Goal: Information Seeking & Learning: Learn about a topic

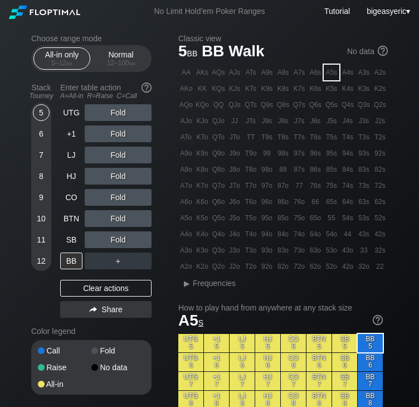
drag, startPoint x: 0, startPoint y: 0, endPoint x: 410, endPoint y: 136, distance: 431.8
click at [91, 288] on div "Clear actions" at bounding box center [105, 288] width 91 height 17
click at [129, 60] on span "bb" at bounding box center [132, 63] width 6 height 8
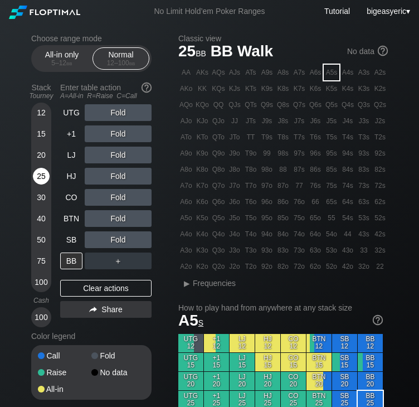
click at [38, 180] on div "25" at bounding box center [41, 176] width 17 height 17
click at [85, 292] on div "Clear actions" at bounding box center [105, 288] width 91 height 17
click at [78, 197] on div "CO" at bounding box center [71, 197] width 22 height 17
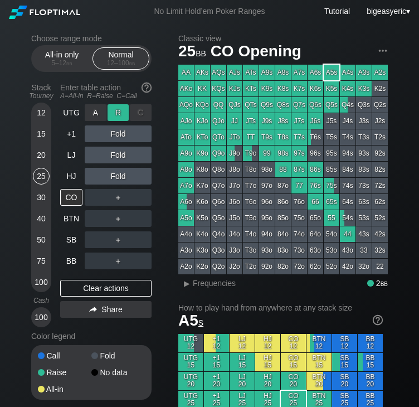
click at [114, 117] on div "R ✕" at bounding box center [118, 112] width 22 height 17
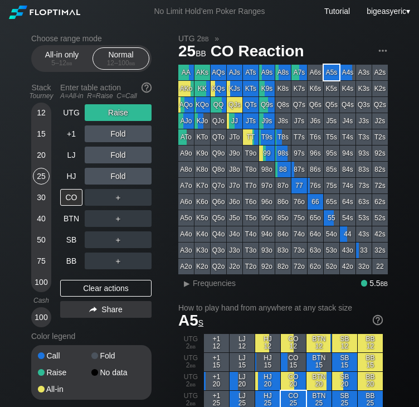
click at [183, 173] on div "A8o" at bounding box center [186, 169] width 16 height 16
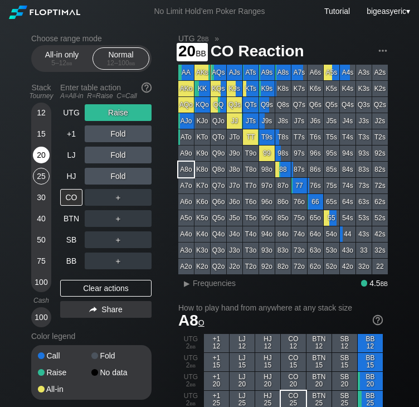
click at [36, 158] on div "20" at bounding box center [41, 154] width 17 height 17
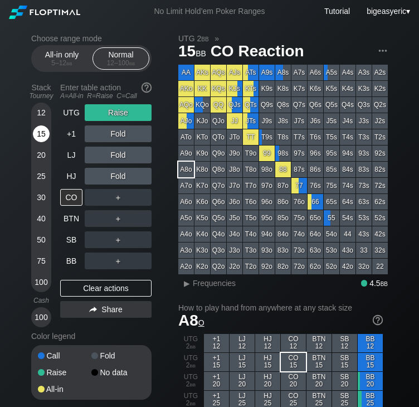
click at [44, 136] on div "15" at bounding box center [41, 133] width 17 height 17
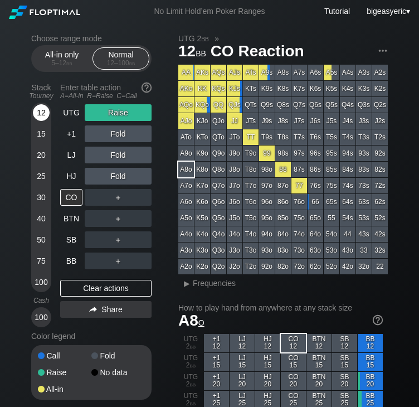
click at [44, 116] on div "12" at bounding box center [41, 112] width 17 height 17
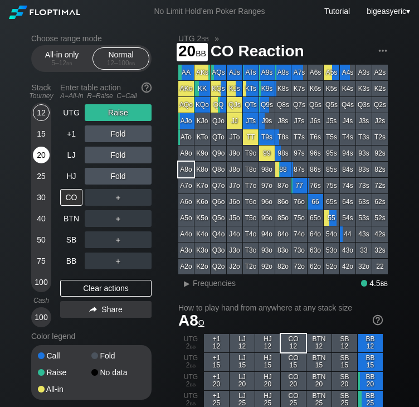
click at [47, 158] on div "20" at bounding box center [41, 154] width 17 height 17
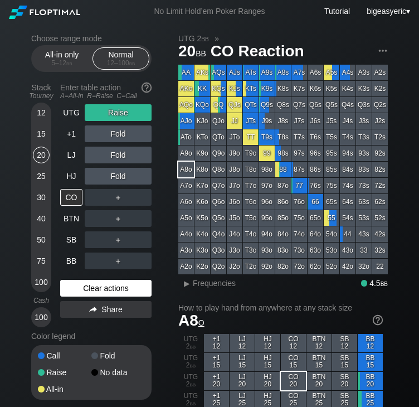
click at [107, 283] on div "Clear actions" at bounding box center [105, 288] width 91 height 17
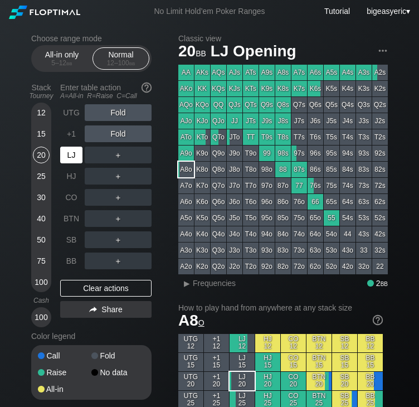
click at [75, 156] on div "LJ" at bounding box center [71, 154] width 22 height 17
click at [68, 135] on div "+1" at bounding box center [71, 133] width 22 height 17
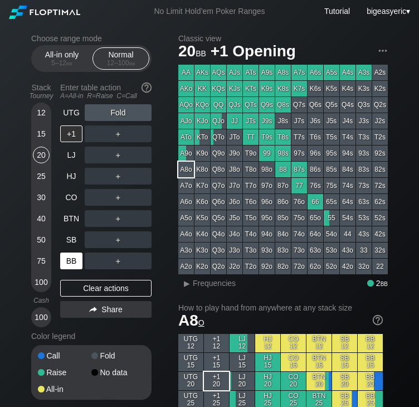
click at [67, 257] on div "BB" at bounding box center [71, 260] width 22 height 17
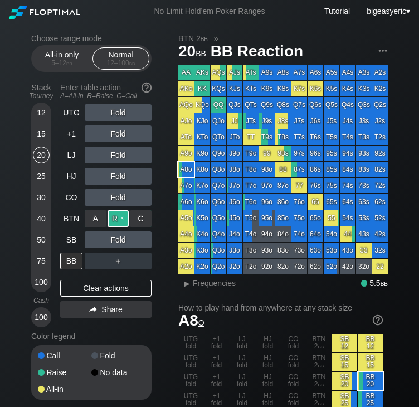
click at [114, 212] on div "R ✕" at bounding box center [118, 218] width 22 height 17
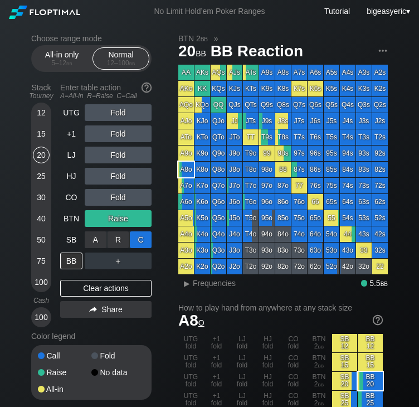
click at [141, 239] on div "C ✕" at bounding box center [141, 239] width 22 height 17
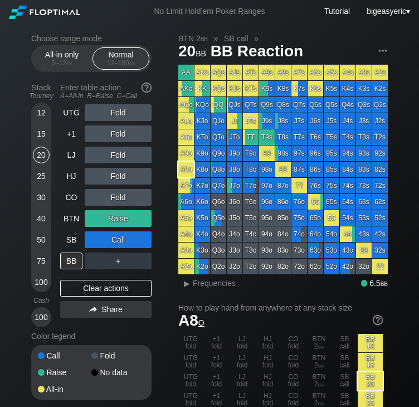
click at [331, 74] on div "A5s" at bounding box center [332, 73] width 16 height 16
click at [280, 310] on h2 "How to play hand from anywhere at any stack size" at bounding box center [280, 307] width 204 height 9
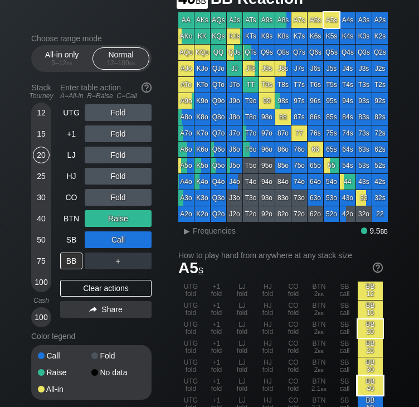
scroll to position [59, 0]
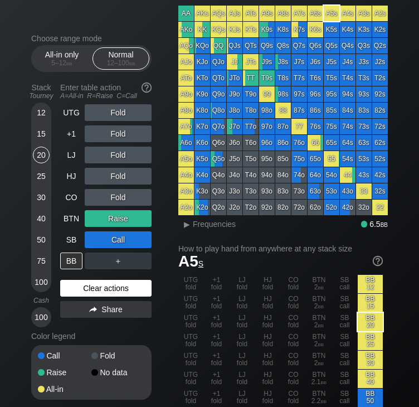
click at [89, 292] on div "Clear actions" at bounding box center [105, 288] width 91 height 17
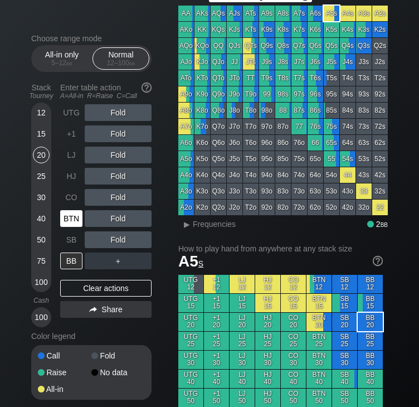
click at [65, 218] on div "BTN" at bounding box center [71, 218] width 22 height 17
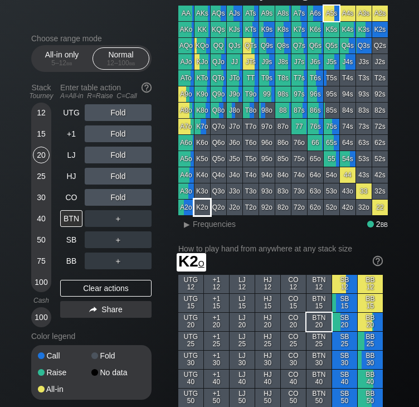
click at [203, 203] on div "K2o" at bounding box center [202, 207] width 16 height 16
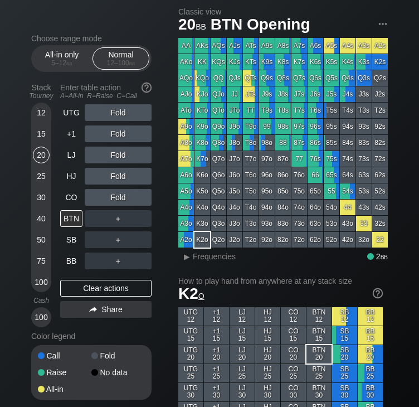
scroll to position [22, 0]
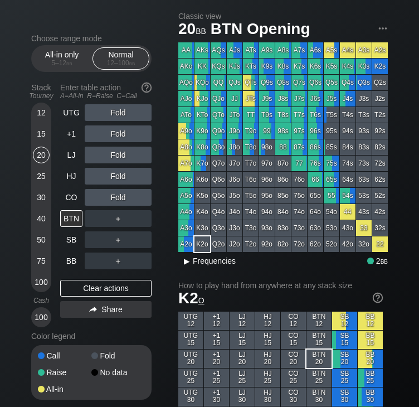
click at [200, 263] on span "Frequencies" at bounding box center [214, 260] width 43 height 9
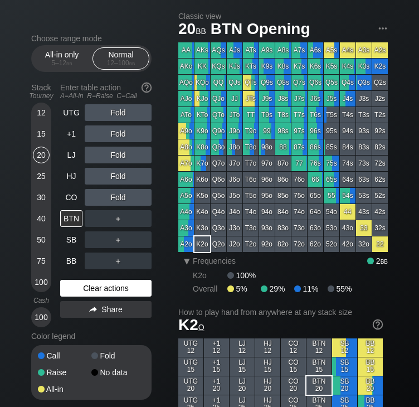
click at [90, 285] on div "Clear actions" at bounding box center [105, 288] width 91 height 17
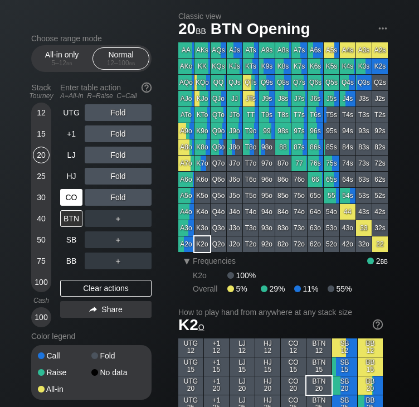
click at [76, 194] on div "CO" at bounding box center [71, 197] width 22 height 17
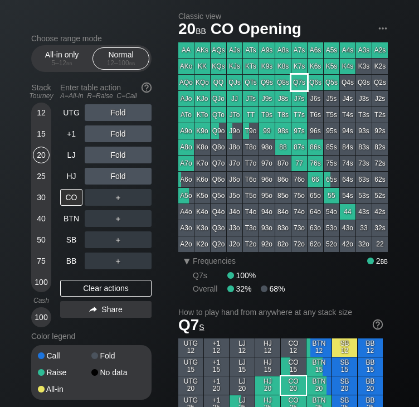
click at [300, 76] on div "Q7s" at bounding box center [299, 83] width 16 height 16
click at [295, 286] on div "Overall 32% 68%" at bounding box center [290, 288] width 195 height 9
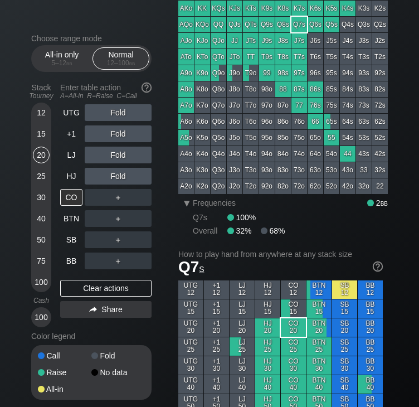
scroll to position [89, 0]
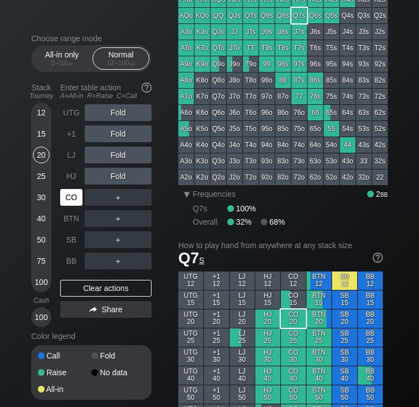
click at [75, 197] on div "CO" at bounding box center [71, 197] width 22 height 17
click at [125, 196] on div "R ✕" at bounding box center [118, 197] width 22 height 17
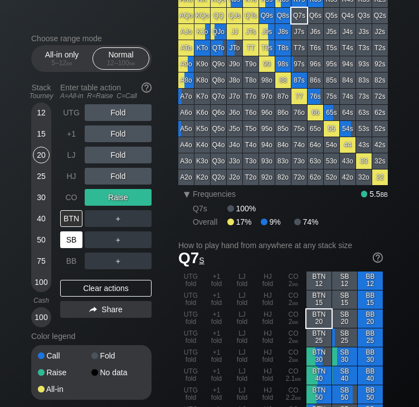
click at [71, 243] on div "SB" at bounding box center [71, 239] width 22 height 17
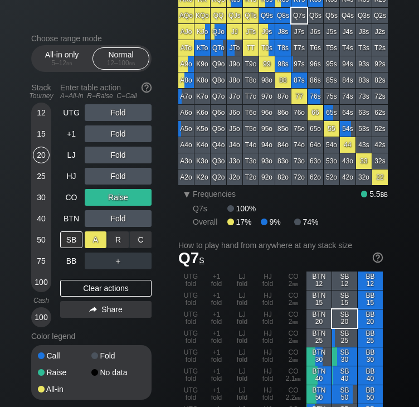
click at [99, 243] on div "A ✕" at bounding box center [96, 239] width 22 height 17
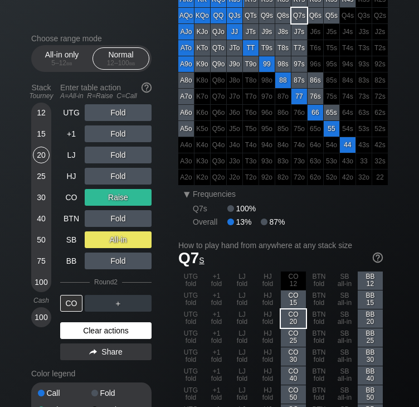
click at [82, 339] on div "Clear actions" at bounding box center [105, 330] width 91 height 17
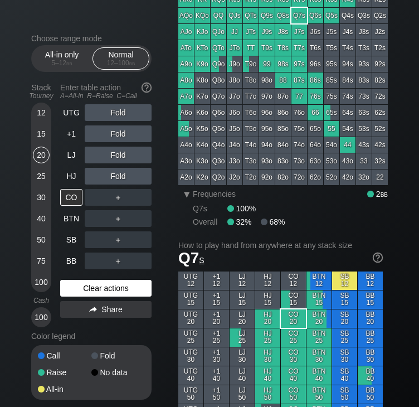
click at [133, 291] on div "Clear actions" at bounding box center [105, 288] width 91 height 17
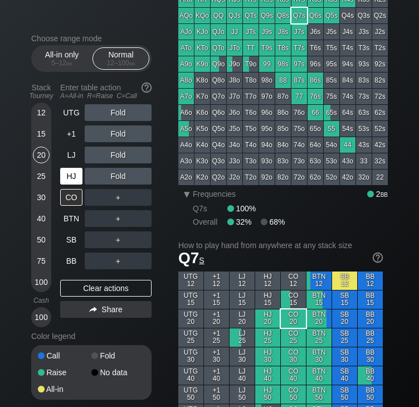
click at [67, 178] on div "HJ" at bounding box center [71, 176] width 22 height 17
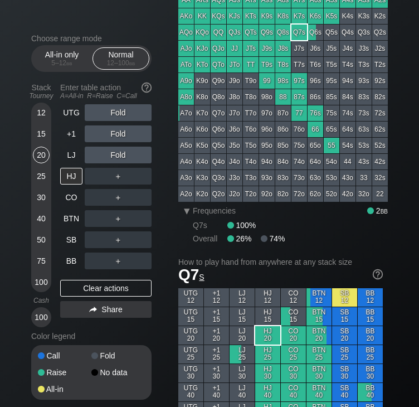
scroll to position [69, 0]
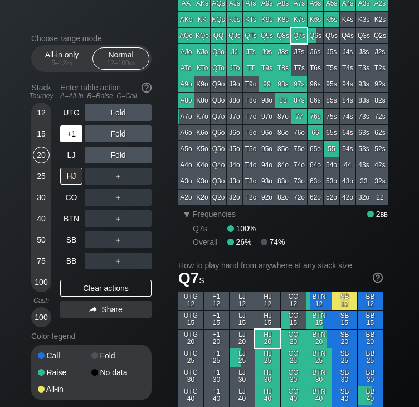
click at [71, 134] on div "+1" at bounding box center [71, 133] width 22 height 17
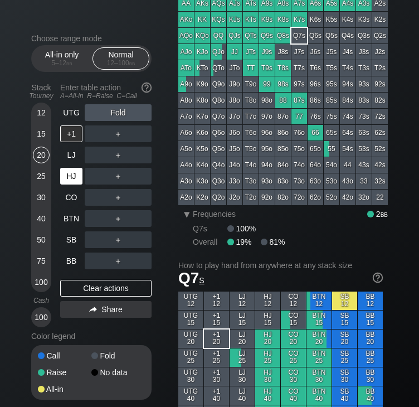
click at [73, 175] on div "HJ" at bounding box center [71, 176] width 22 height 17
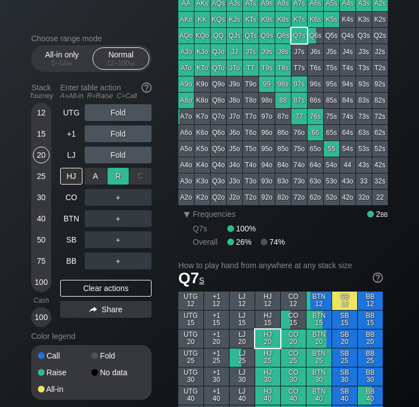
click at [116, 175] on div "R ✕" at bounding box center [118, 176] width 22 height 17
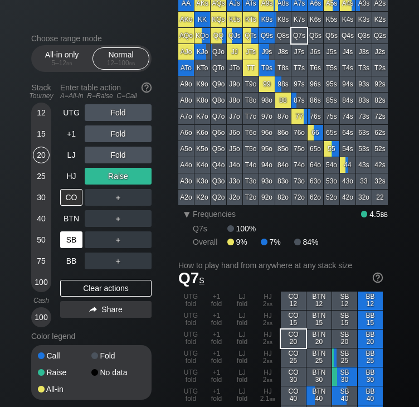
click at [70, 246] on div "SB" at bounding box center [71, 239] width 22 height 17
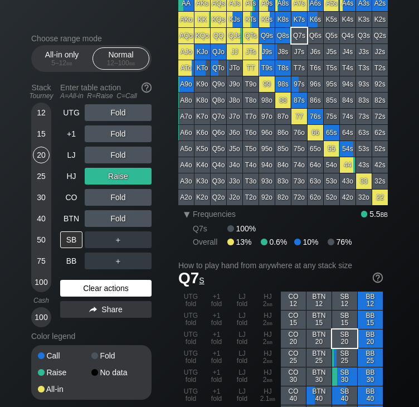
click at [81, 291] on div "Clear actions" at bounding box center [105, 288] width 91 height 17
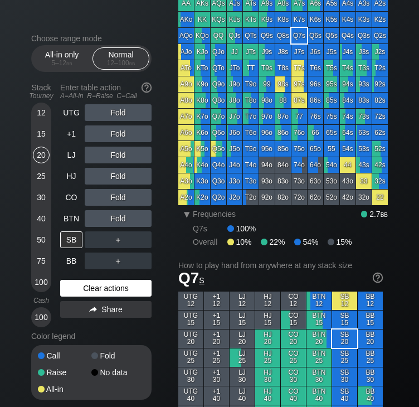
click at [81, 291] on div "Clear actions" at bounding box center [105, 288] width 91 height 17
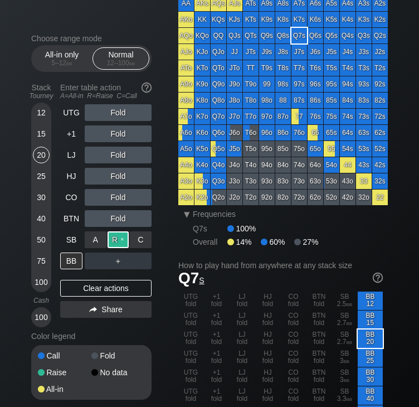
click at [117, 243] on div "R ✕" at bounding box center [118, 239] width 22 height 17
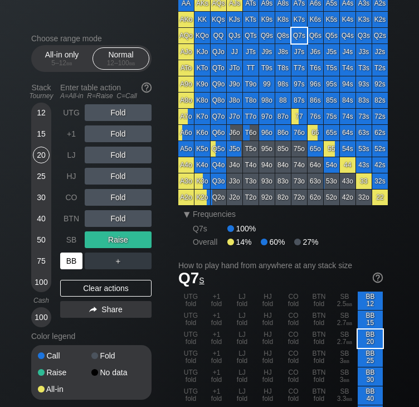
click at [74, 261] on div "BB" at bounding box center [71, 260] width 22 height 17
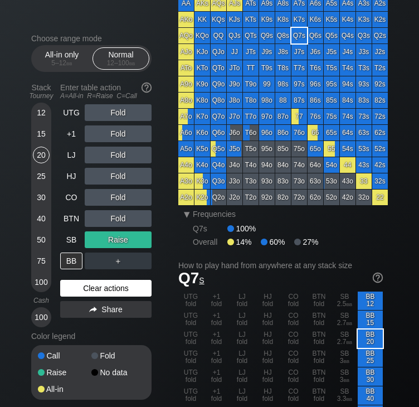
click at [89, 290] on div "Clear actions" at bounding box center [105, 288] width 91 height 17
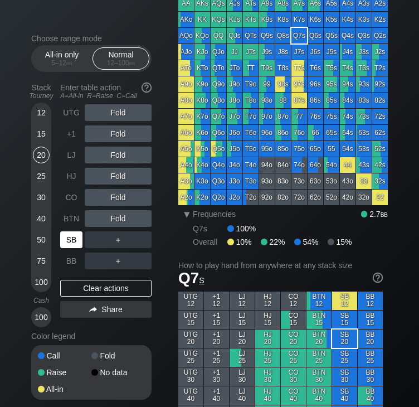
click at [72, 236] on div "SB" at bounding box center [71, 239] width 22 height 17
click at [75, 236] on div "SB" at bounding box center [71, 239] width 22 height 17
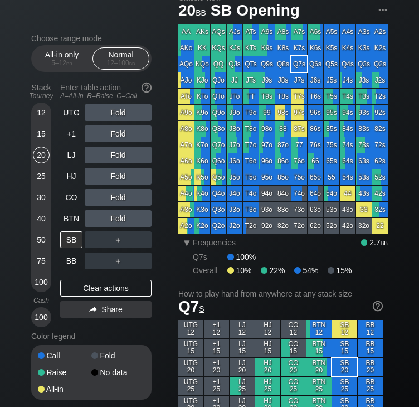
scroll to position [26, 0]
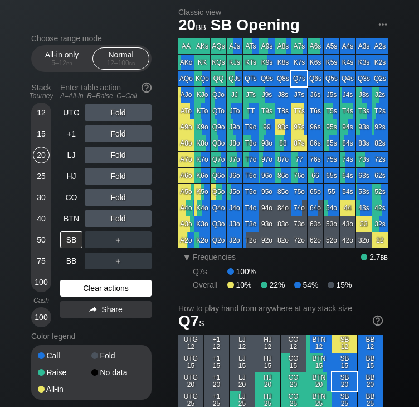
click at [90, 288] on div "Clear actions" at bounding box center [105, 288] width 91 height 17
click at [42, 134] on div "15" at bounding box center [41, 133] width 17 height 17
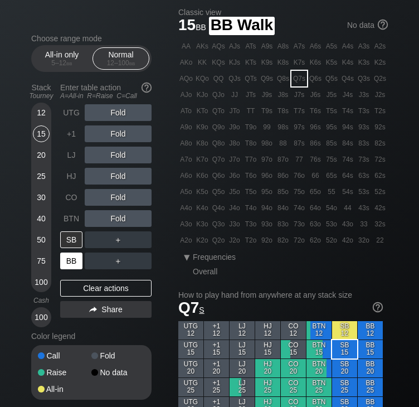
click at [80, 256] on div "BB" at bounding box center [71, 260] width 22 height 17
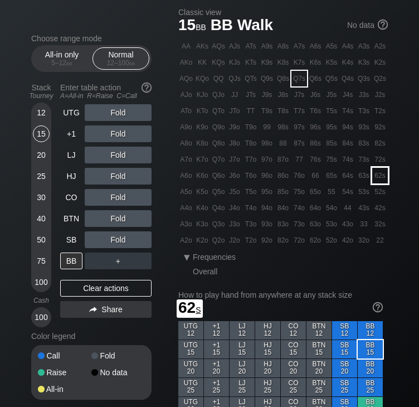
click at [375, 174] on div "62s" at bounding box center [380, 176] width 16 height 16
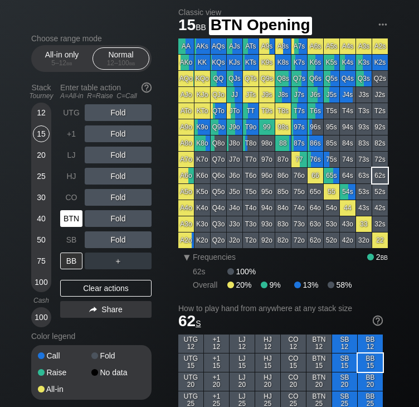
click at [74, 218] on div "BTN" at bounding box center [71, 218] width 22 height 17
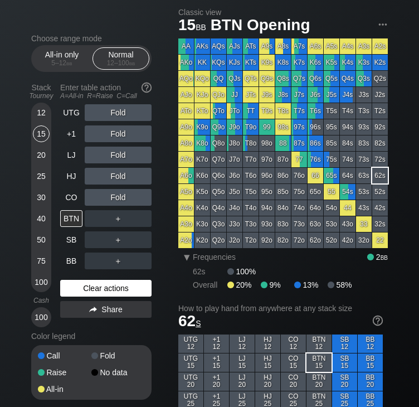
click at [114, 282] on div "Clear actions" at bounding box center [105, 288] width 91 height 17
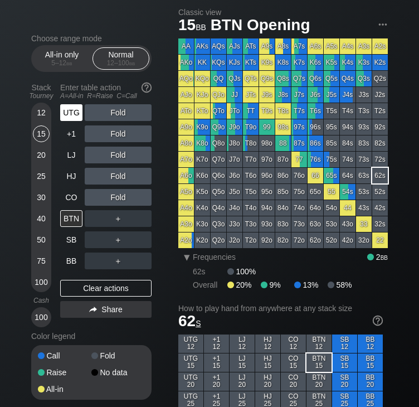
click at [71, 109] on div "UTG" at bounding box center [71, 112] width 22 height 17
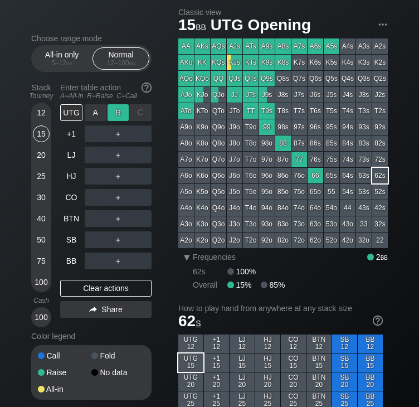
click at [114, 114] on div "R ✕" at bounding box center [118, 112] width 22 height 17
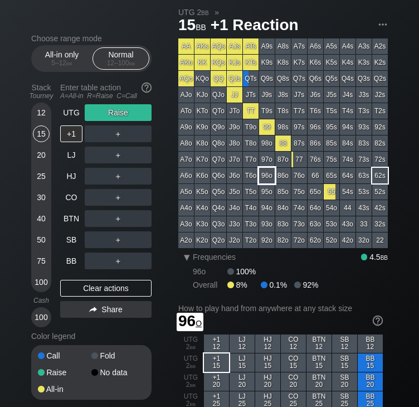
click at [270, 174] on div "96o" at bounding box center [267, 176] width 16 height 16
click at [95, 267] on div "A ✕" at bounding box center [96, 260] width 22 height 17
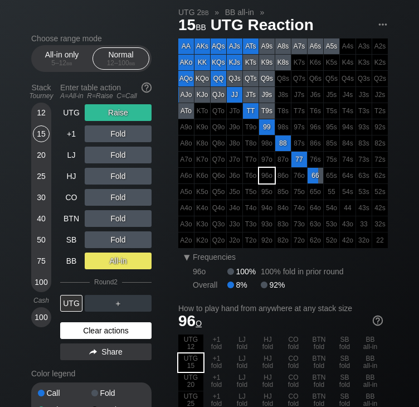
click at [87, 330] on div "Clear actions" at bounding box center [105, 330] width 91 height 17
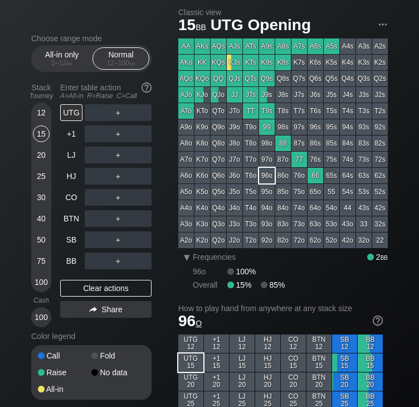
click at [221, 84] on div "QQ" at bounding box center [218, 79] width 16 height 16
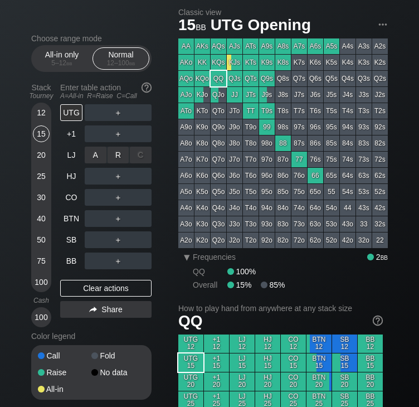
click at [100, 155] on div "A ✕ R ✕ C ✕ ＋" at bounding box center [118, 154] width 67 height 17
click at [123, 158] on div "R ✕" at bounding box center [118, 154] width 22 height 17
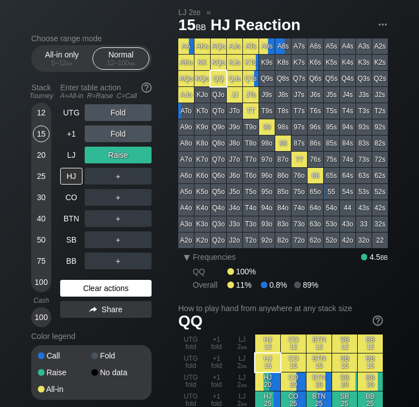
click at [102, 284] on div "Clear actions" at bounding box center [105, 288] width 91 height 17
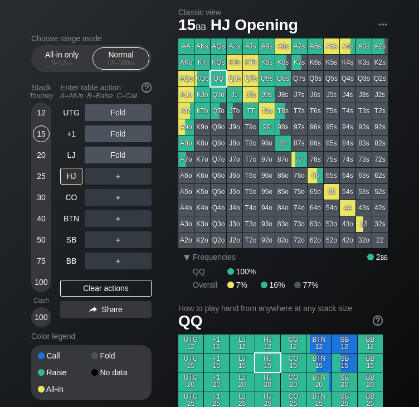
click at [40, 197] on div "30" at bounding box center [41, 197] width 17 height 17
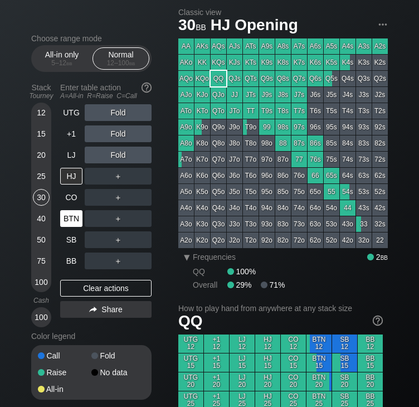
click at [72, 216] on div "BTN" at bounding box center [71, 218] width 22 height 17
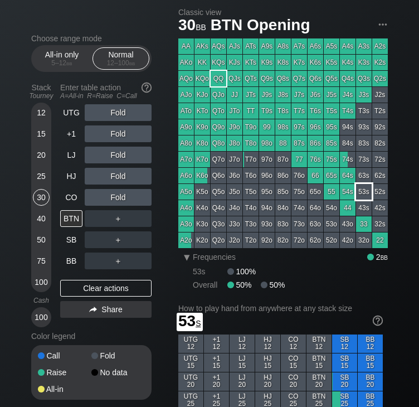
click at [363, 191] on div "53s" at bounding box center [364, 192] width 16 height 16
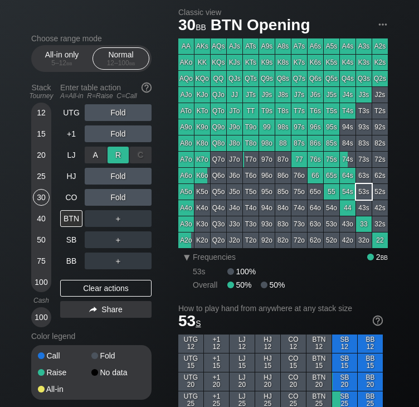
click at [123, 156] on div "R ✕" at bounding box center [118, 154] width 22 height 17
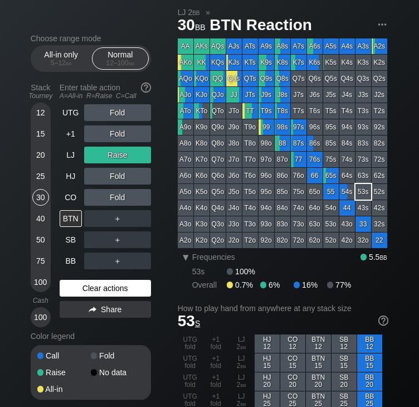
click at [120, 283] on div "Clear actions" at bounding box center [105, 288] width 91 height 17
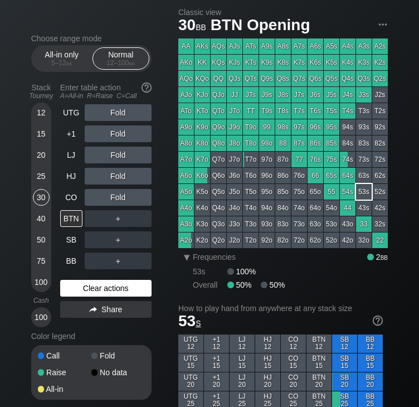
click at [120, 283] on div "Clear actions" at bounding box center [105, 288] width 91 height 17
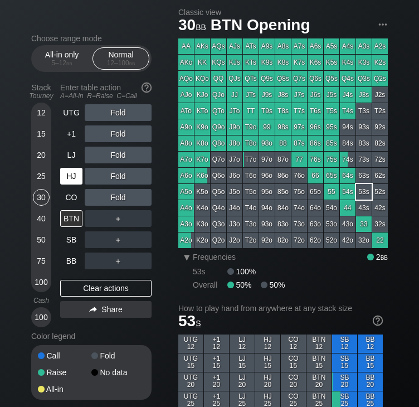
click at [78, 174] on div "HJ" at bounding box center [71, 176] width 22 height 17
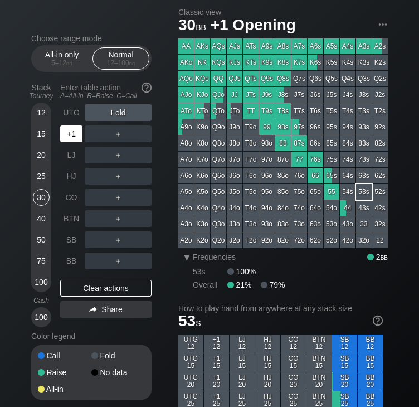
click at [74, 133] on div "+1" at bounding box center [71, 133] width 22 height 17
click at [71, 114] on div "UTG" at bounding box center [71, 112] width 22 height 17
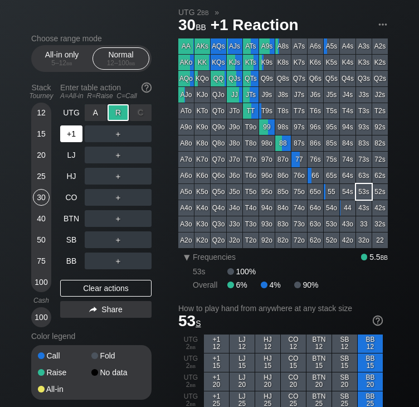
drag, startPoint x: 117, startPoint y: 119, endPoint x: 66, endPoint y: 134, distance: 53.0
click at [66, 134] on div "+1" at bounding box center [71, 133] width 22 height 17
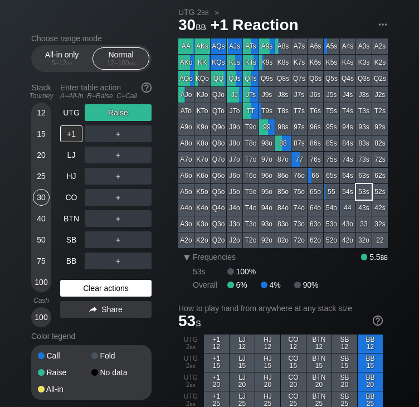
click at [82, 287] on div "Clear actions" at bounding box center [105, 288] width 91 height 17
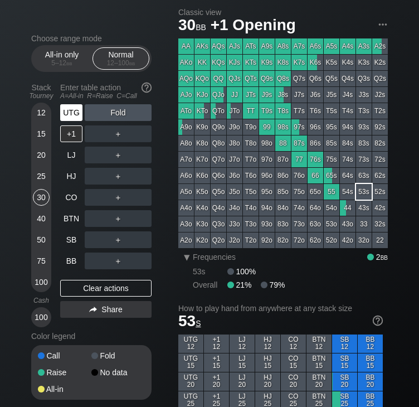
click at [68, 114] on div "UTG" at bounding box center [71, 112] width 22 height 17
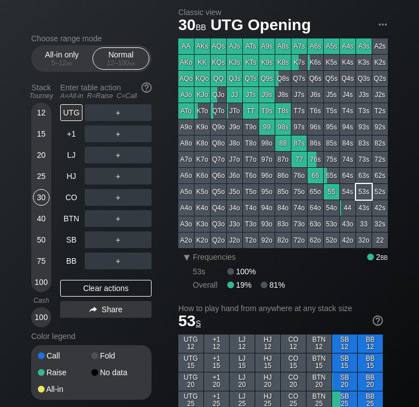
click at [207, 61] on div "KK" at bounding box center [202, 63] width 16 height 16
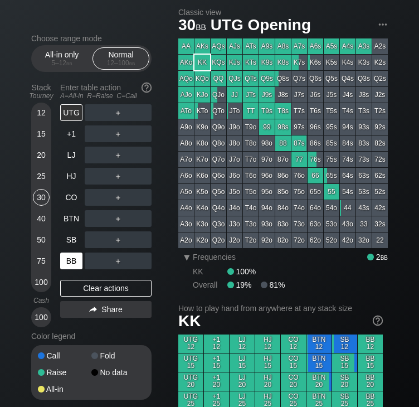
click at [67, 262] on div "BB" at bounding box center [71, 260] width 22 height 17
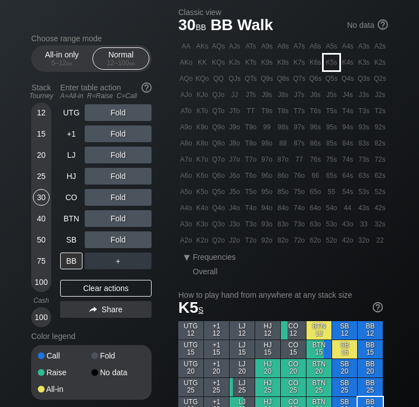
click at [327, 66] on div "K5s" at bounding box center [332, 63] width 16 height 16
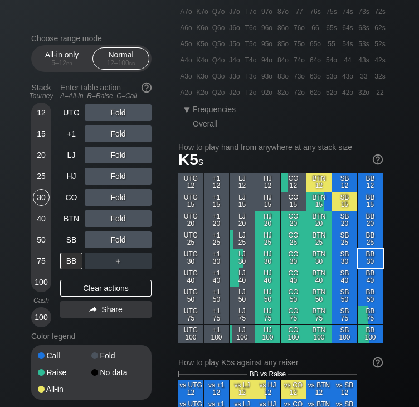
scroll to position [182, 0]
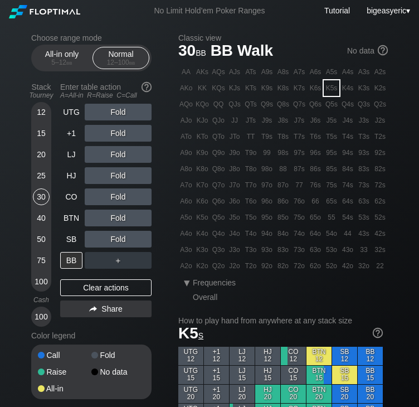
scroll to position [0, 0]
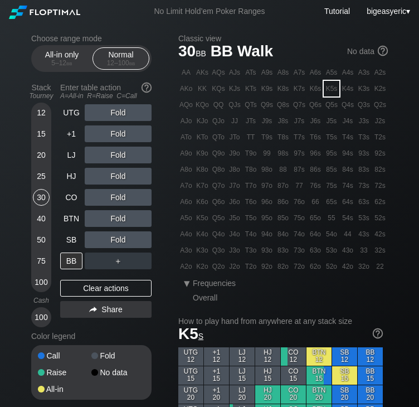
click at [125, 151] on div "Fold" at bounding box center [118, 154] width 67 height 17
click at [119, 151] on div "R ✕" at bounding box center [118, 154] width 22 height 17
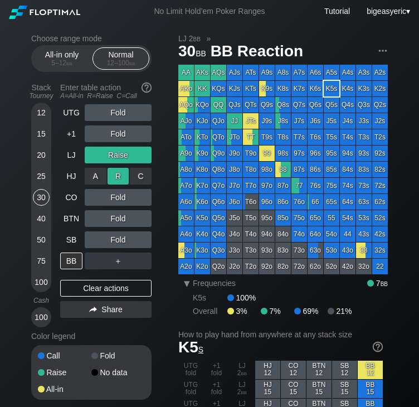
click at [109, 178] on div "R ✕" at bounding box center [118, 176] width 22 height 17
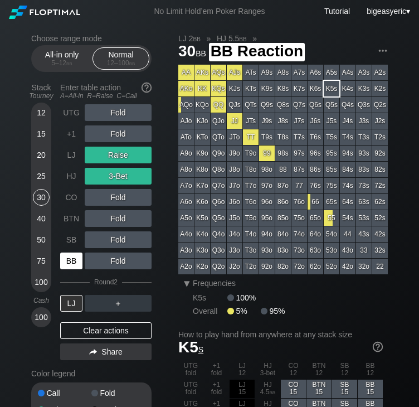
click at [76, 260] on div "BB" at bounding box center [71, 260] width 22 height 17
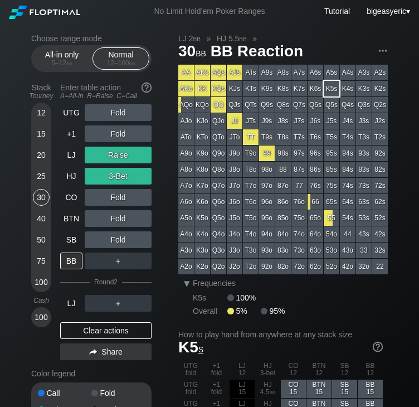
click at [109, 339] on div "UTG Fold +1 Fold LJ Raise HJ 3-Bet CO Fold BTN Fold SB Fold BB ＋ Round 2 LJ ＋ C…" at bounding box center [105, 234] width 91 height 260
click at [105, 331] on div "Clear actions" at bounding box center [105, 330] width 91 height 17
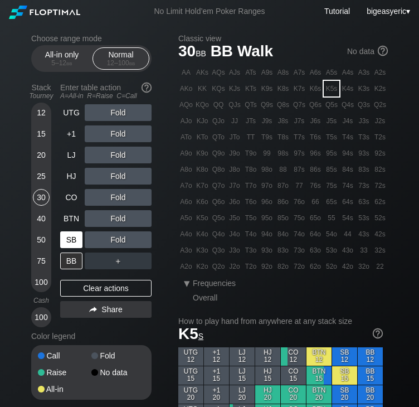
click at [67, 237] on div "SB" at bounding box center [71, 239] width 22 height 17
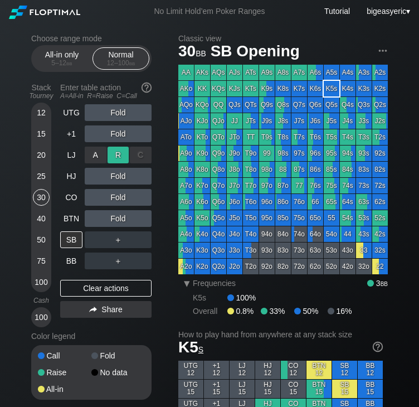
click at [112, 153] on div "R ✕" at bounding box center [118, 154] width 22 height 17
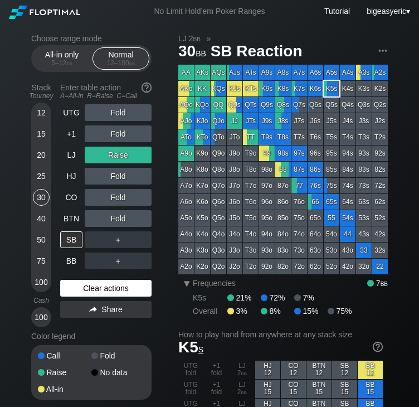
click at [82, 286] on div "Clear actions" at bounding box center [105, 288] width 91 height 17
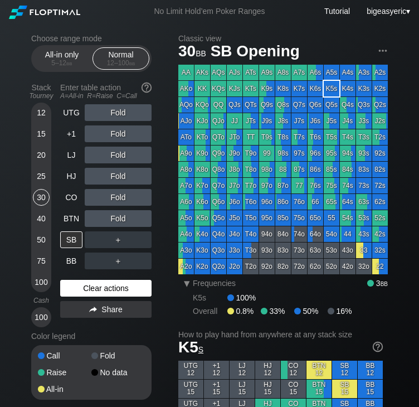
click at [79, 284] on div "Clear actions" at bounding box center [105, 288] width 91 height 17
click at [106, 288] on div "Clear actions" at bounding box center [105, 288] width 91 height 17
click at [40, 198] on div "30" at bounding box center [41, 197] width 17 height 17
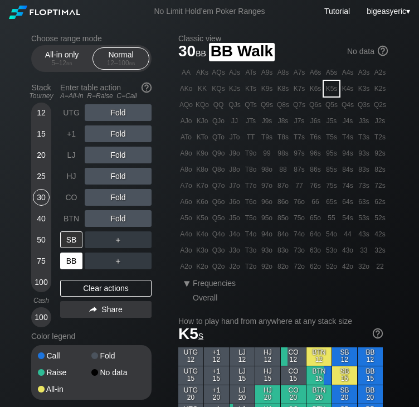
click at [69, 263] on div "BB" at bounding box center [71, 260] width 22 height 17
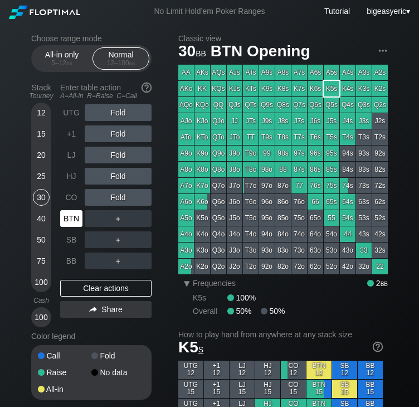
click at [70, 214] on div "BTN" at bounding box center [71, 218] width 22 height 17
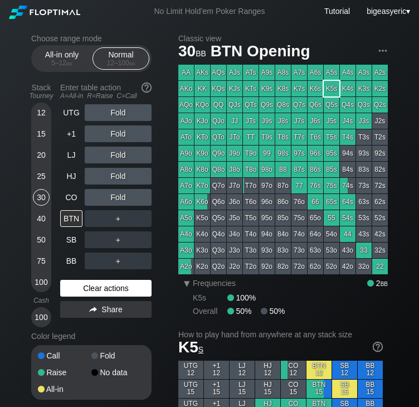
click at [105, 283] on div "Clear actions" at bounding box center [105, 288] width 91 height 17
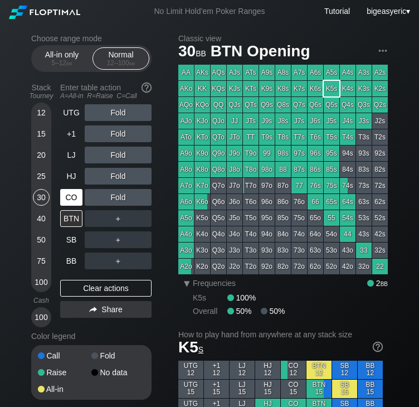
click at [71, 198] on div "CO" at bounding box center [71, 197] width 22 height 17
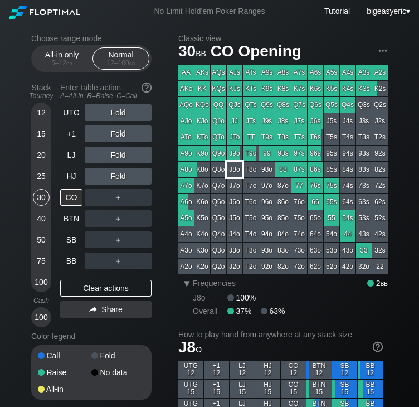
click at [234, 168] on div "J8o" at bounding box center [235, 169] width 16 height 16
click at [91, 291] on div "Clear actions" at bounding box center [105, 288] width 91 height 17
drag, startPoint x: 91, startPoint y: 291, endPoint x: 97, endPoint y: 297, distance: 8.3
click at [97, 296] on div "Clear actions" at bounding box center [105, 288] width 91 height 17
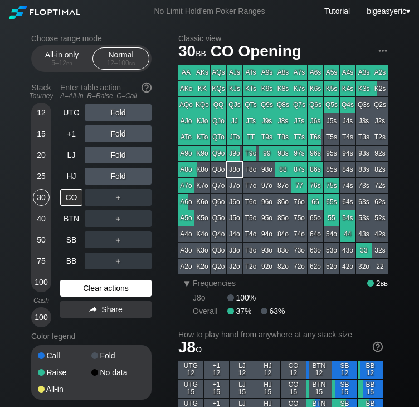
click at [99, 281] on div "Clear actions" at bounding box center [105, 288] width 91 height 17
click at [101, 287] on div "Clear actions" at bounding box center [105, 288] width 91 height 17
drag, startPoint x: 237, startPoint y: 178, endPoint x: 229, endPoint y: 170, distance: 10.6
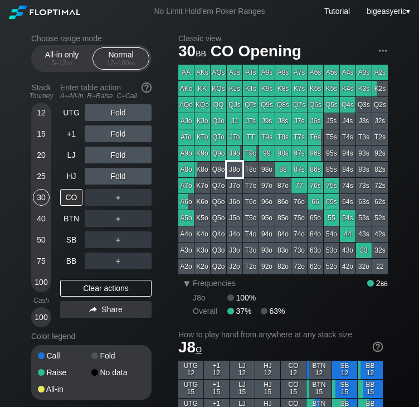
click at [229, 170] on div "J8o" at bounding box center [235, 169] width 16 height 16
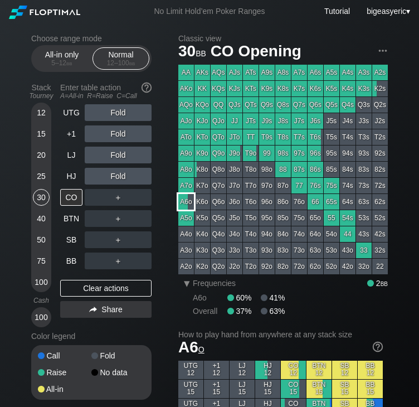
click at [185, 203] on div "A6o" at bounding box center [186, 202] width 16 height 16
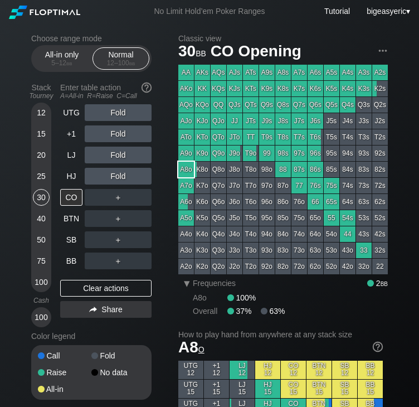
drag, startPoint x: 187, startPoint y: 169, endPoint x: 166, endPoint y: 198, distance: 36.3
click at [166, 198] on div "Choose range mode All-in only 5 – 12 bb Normal 12 – 100 bb Stack Tourney Enter …" at bounding box center [100, 224] width 138 height 380
click at [60, 106] on div "Stack Tourney Enter table action A=All-in R=Raise C=Call [PHONE_NUMBER] [PHONE_…" at bounding box center [91, 203] width 120 height 248
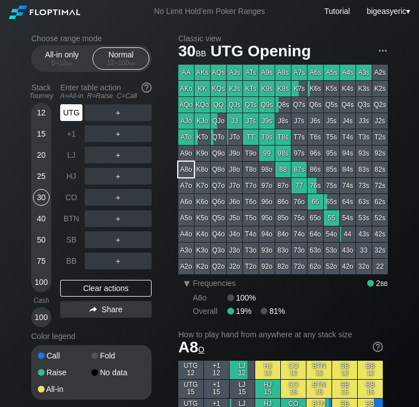
click at [67, 111] on div "UTG" at bounding box center [71, 112] width 22 height 17
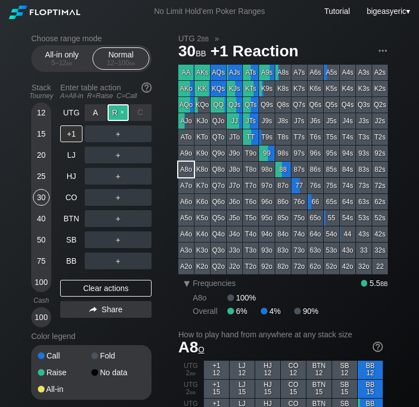
click at [114, 112] on div "R ✕" at bounding box center [118, 112] width 22 height 17
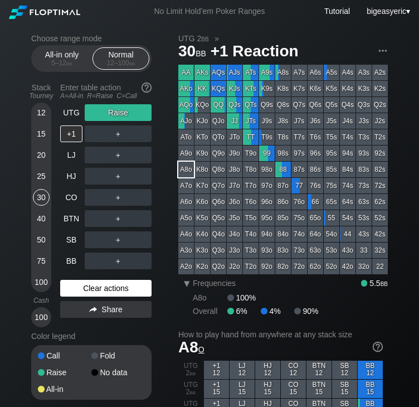
click at [91, 285] on div "Clear actions" at bounding box center [105, 288] width 91 height 17
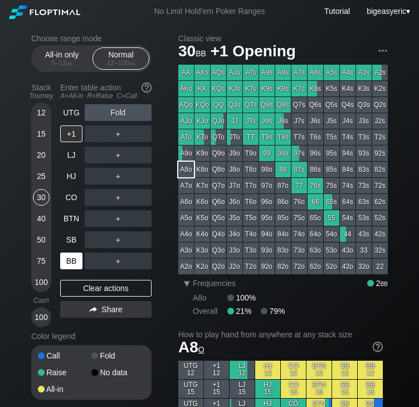
click at [76, 254] on div "BB" at bounding box center [71, 260] width 22 height 17
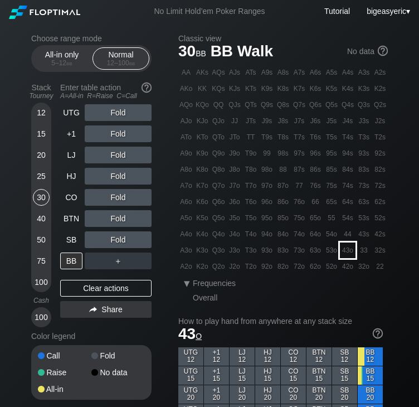
click at [347, 248] on div "43o" at bounding box center [348, 250] width 16 height 16
click at [163, 277] on div "Choose range mode All-in only 5 – 12 bb Normal 12 – 100 bb Stack Tourney Enter …" at bounding box center [100, 224] width 138 height 380
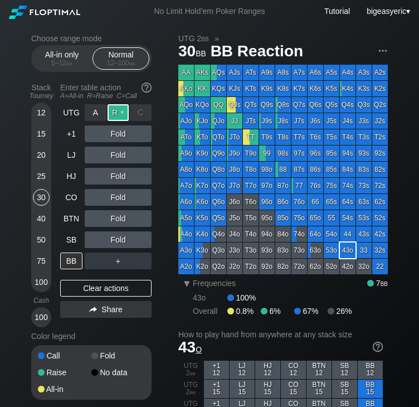
click at [118, 116] on div "R ✕" at bounding box center [118, 112] width 22 height 17
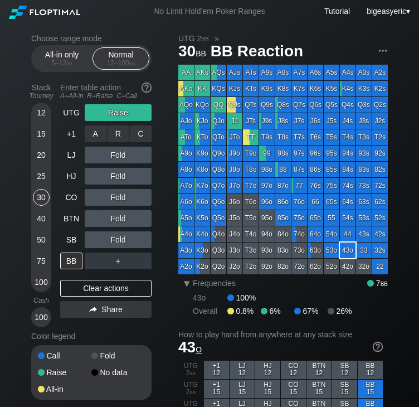
click at [117, 138] on div "R ✕" at bounding box center [118, 133] width 22 height 17
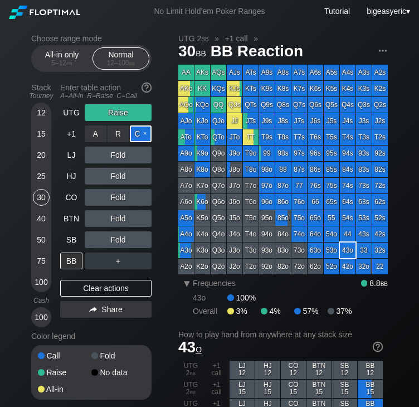
click at [145, 130] on div "C ✕" at bounding box center [141, 133] width 22 height 17
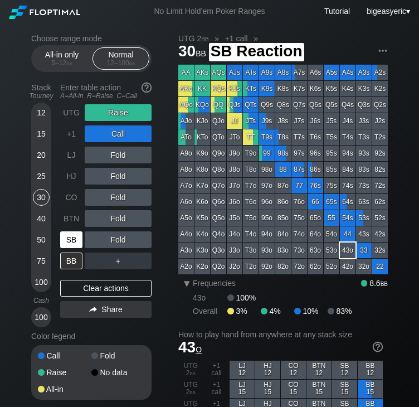
click at [70, 243] on div "SB" at bounding box center [71, 239] width 22 height 17
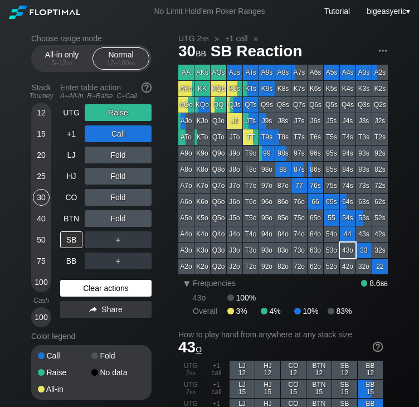
click at [91, 292] on div "Clear actions" at bounding box center [105, 288] width 91 height 17
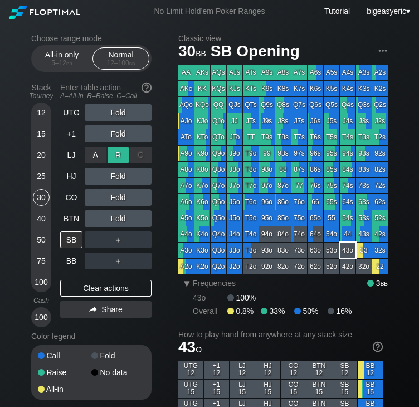
click at [118, 155] on div "R ✕" at bounding box center [118, 154] width 22 height 17
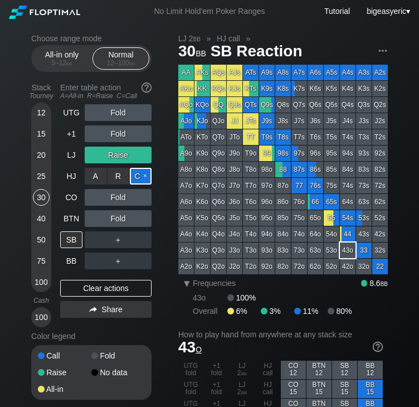
click at [138, 179] on div "C ✕" at bounding box center [141, 176] width 22 height 17
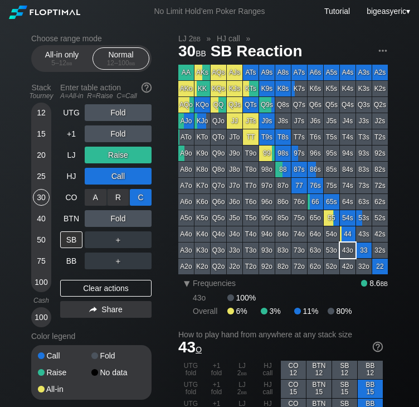
click at [143, 198] on div "C ✕" at bounding box center [141, 197] width 22 height 17
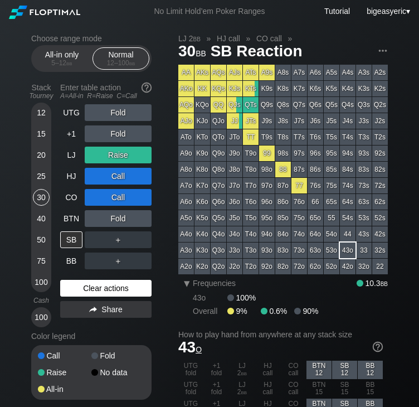
click at [98, 286] on div "Clear actions" at bounding box center [105, 288] width 91 height 17
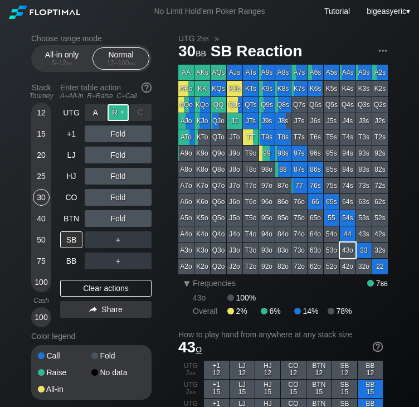
click at [125, 111] on div "R ✕" at bounding box center [118, 112] width 22 height 17
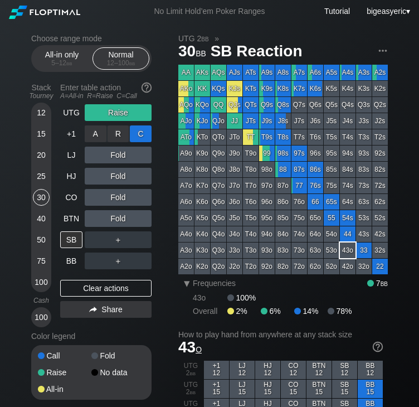
click at [135, 139] on div "C ✕" at bounding box center [141, 133] width 22 height 17
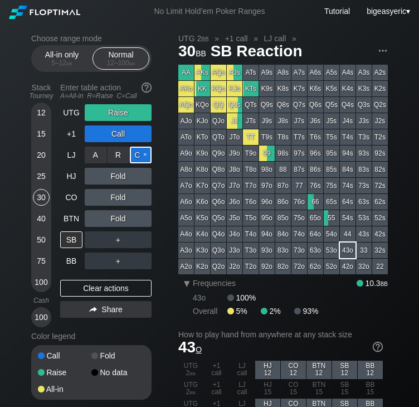
click at [143, 156] on div "C ✕" at bounding box center [141, 154] width 22 height 17
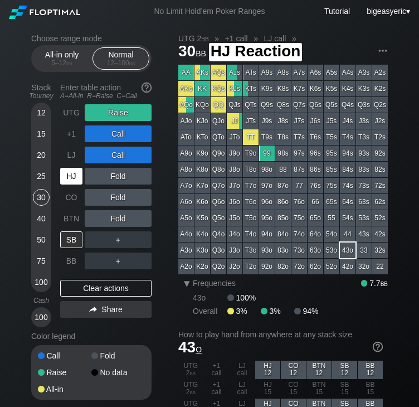
click at [75, 183] on div "HJ" at bounding box center [71, 176] width 22 height 17
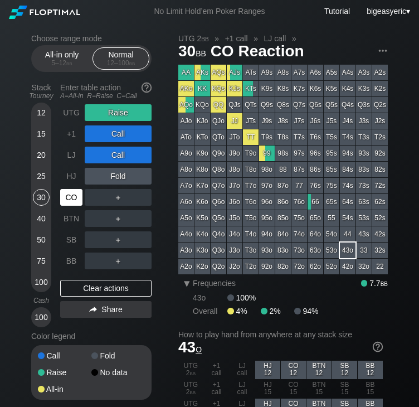
click at [77, 189] on div "CO" at bounding box center [72, 197] width 25 height 21
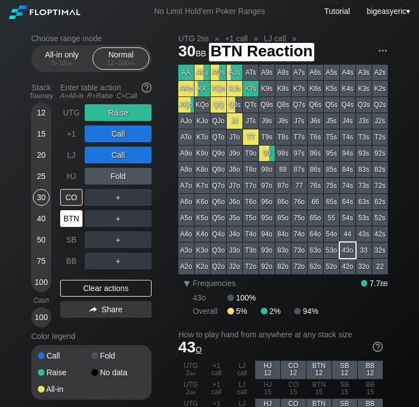
click at [70, 223] on div "BTN" at bounding box center [71, 218] width 22 height 17
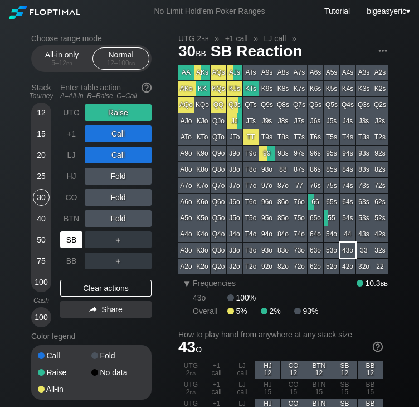
click at [70, 248] on div "SB" at bounding box center [71, 239] width 22 height 17
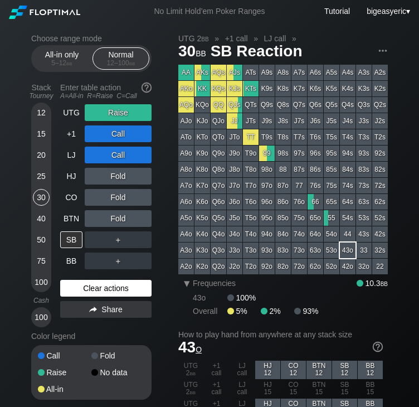
click at [84, 287] on div "Clear actions" at bounding box center [105, 288] width 91 height 17
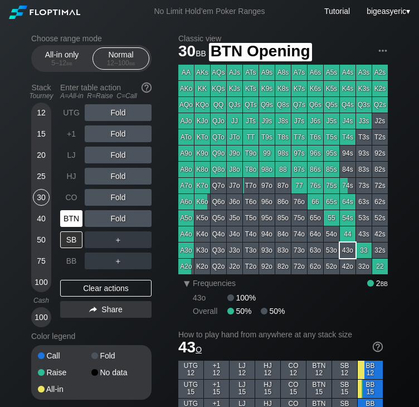
click at [72, 219] on div "BTN" at bounding box center [71, 218] width 22 height 17
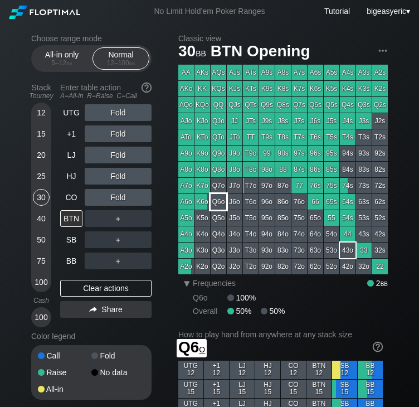
click at [221, 203] on div "Q6o" at bounding box center [218, 202] width 16 height 16
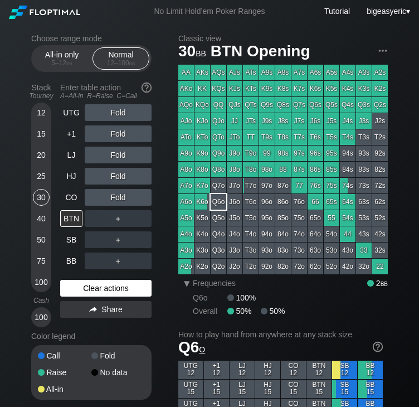
click at [118, 292] on div "Clear actions" at bounding box center [105, 288] width 91 height 17
click at [96, 287] on div "Clear actions" at bounding box center [105, 288] width 91 height 17
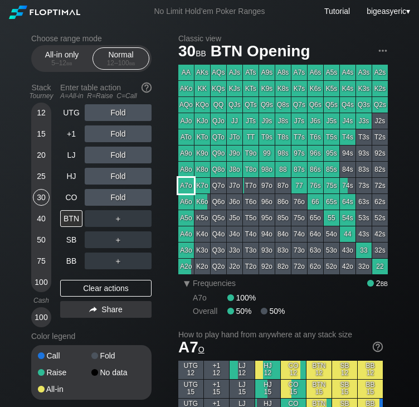
click at [185, 183] on div "A7o" at bounding box center [186, 186] width 16 height 16
click at [99, 283] on div "Clear actions" at bounding box center [105, 288] width 91 height 17
click at [117, 220] on div "＋" at bounding box center [118, 218] width 67 height 17
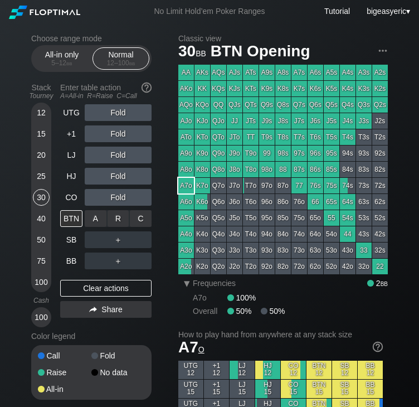
click at [117, 220] on div "R ✕" at bounding box center [118, 218] width 22 height 17
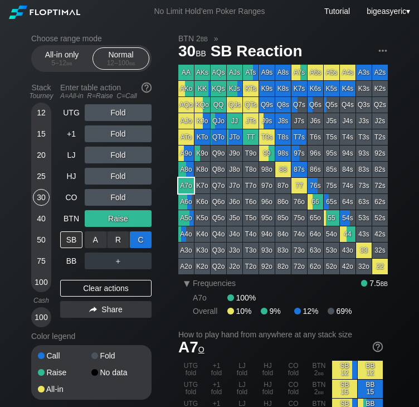
click at [137, 239] on div "C ✕" at bounding box center [141, 239] width 22 height 17
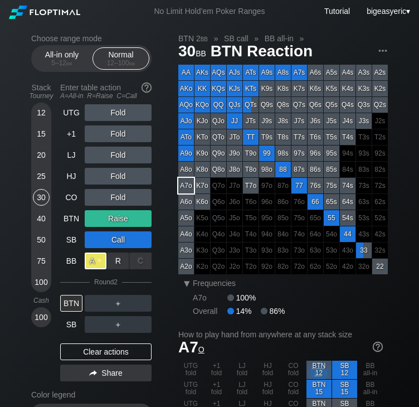
click at [97, 265] on div "A ✕" at bounding box center [96, 260] width 22 height 17
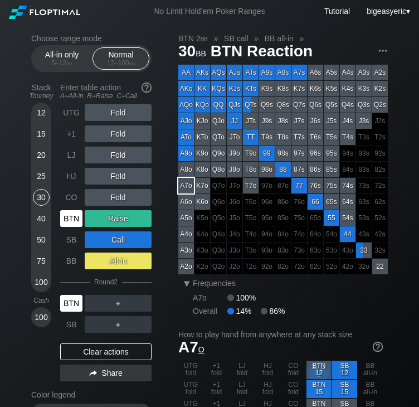
click at [70, 301] on div "BTN" at bounding box center [71, 303] width 22 height 17
click at [42, 173] on div "25" at bounding box center [41, 176] width 17 height 17
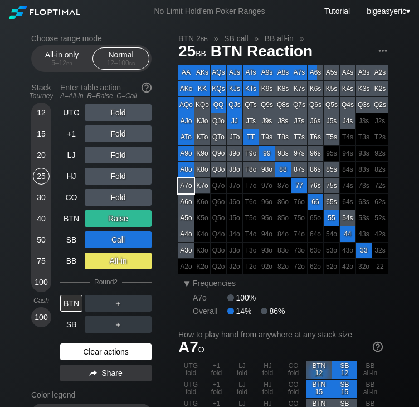
click at [79, 352] on div "Clear actions" at bounding box center [105, 351] width 91 height 17
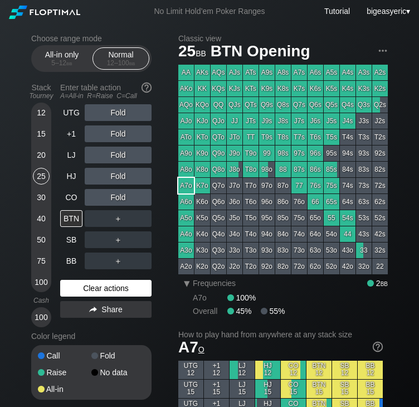
click at [86, 292] on div "Clear actions" at bounding box center [105, 288] width 91 height 17
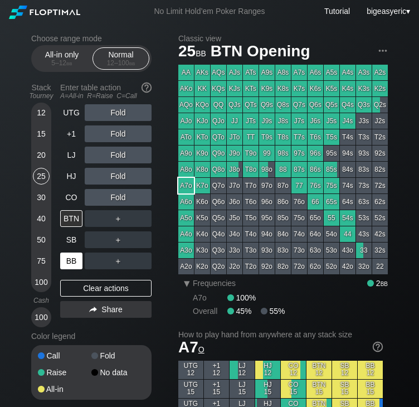
click at [75, 258] on div "BB" at bounding box center [71, 260] width 22 height 17
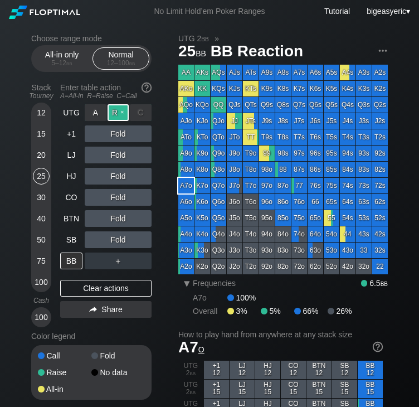
click at [113, 112] on div "R ✕" at bounding box center [118, 112] width 22 height 17
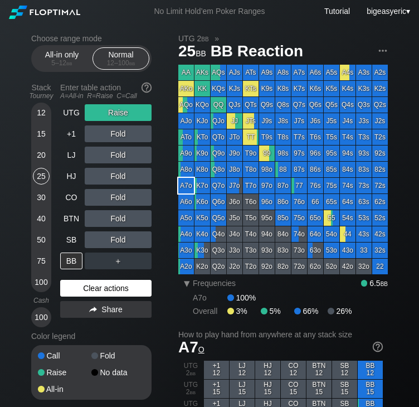
click at [110, 293] on div "Clear actions" at bounding box center [105, 288] width 91 height 17
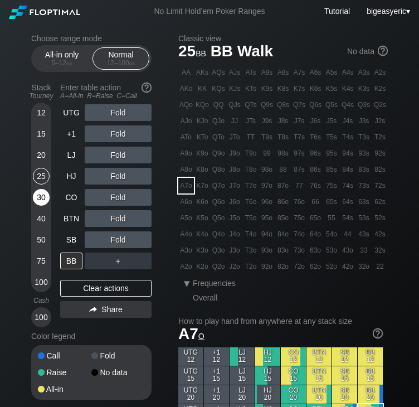
click at [49, 199] on div "30" at bounding box center [41, 197] width 17 height 17
click at [45, 201] on div "30" at bounding box center [41, 197] width 17 height 17
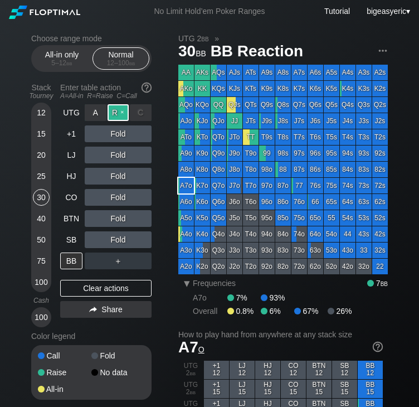
click at [122, 119] on div "R ✕" at bounding box center [118, 112] width 22 height 17
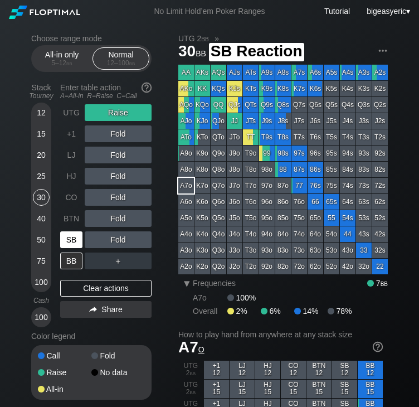
click at [75, 240] on div "SB" at bounding box center [71, 239] width 22 height 17
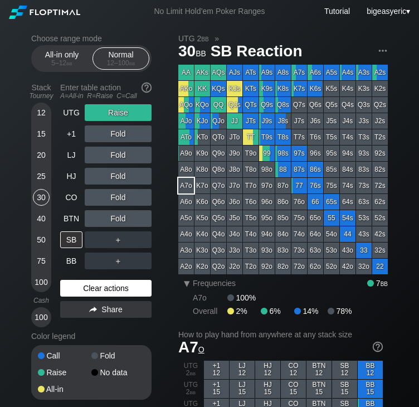
click at [102, 287] on div "Clear actions" at bounding box center [105, 288] width 91 height 17
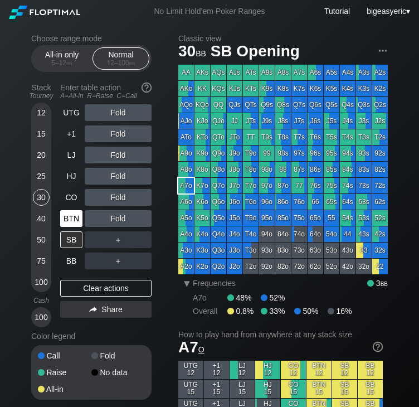
click at [73, 219] on div "BTN" at bounding box center [71, 218] width 22 height 17
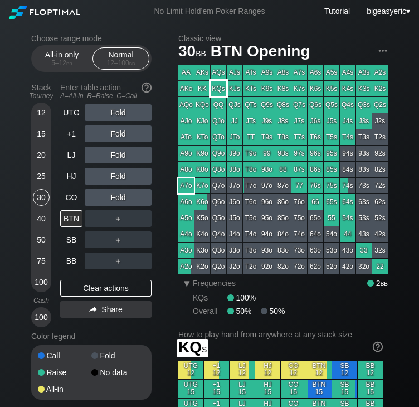
click at [219, 84] on div "KQs" at bounding box center [218, 89] width 16 height 16
click at [178, 300] on footer "▾ Frequencies 2 bb KQs 100% Overall 50% 50%" at bounding box center [282, 296] width 209 height 37
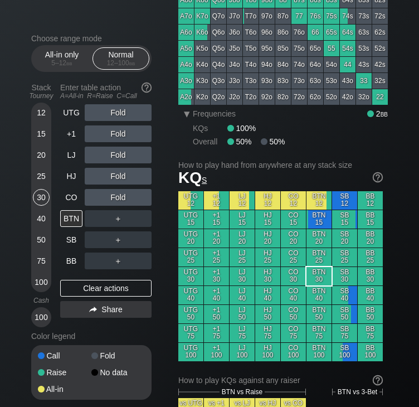
scroll to position [178, 0]
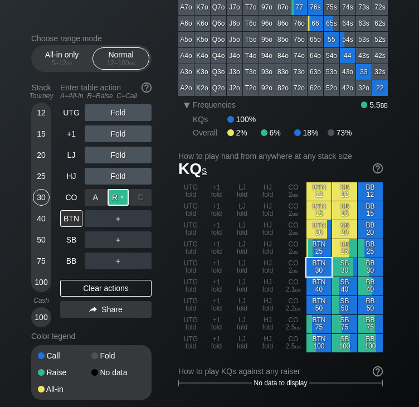
click at [124, 195] on div "R ✕" at bounding box center [118, 197] width 22 height 17
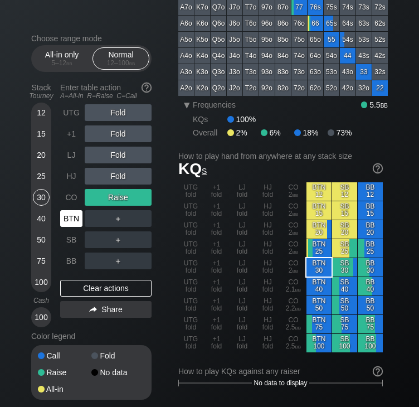
click at [75, 223] on div "BTN" at bounding box center [71, 218] width 22 height 17
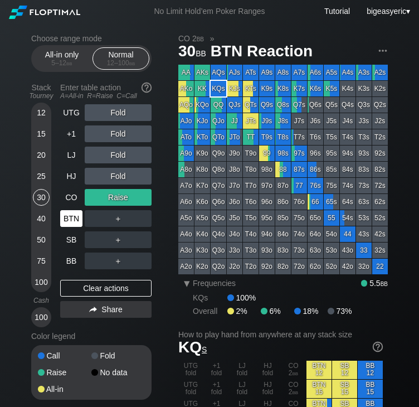
click at [71, 219] on div "BTN" at bounding box center [71, 218] width 22 height 17
click at [140, 217] on div "C ✕" at bounding box center [141, 218] width 22 height 17
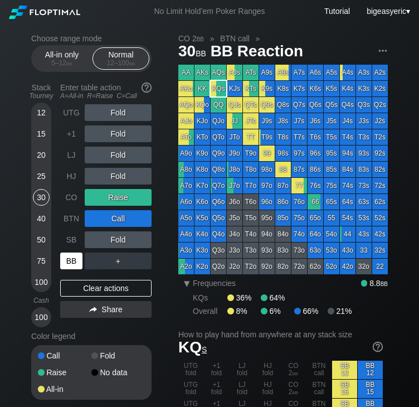
click at [69, 262] on div "BB" at bounding box center [71, 260] width 22 height 17
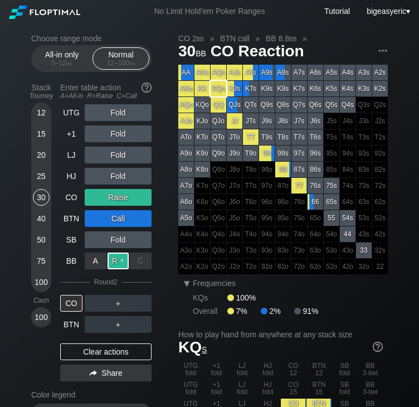
click at [112, 262] on div "R ✕" at bounding box center [118, 260] width 22 height 17
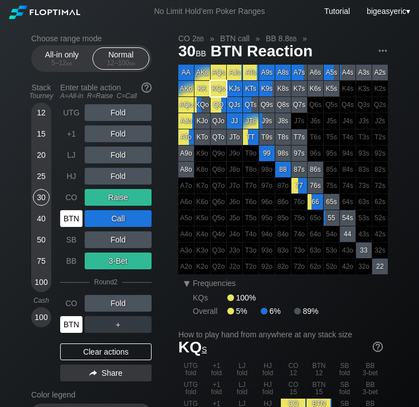
click at [74, 332] on div "BTN" at bounding box center [71, 324] width 22 height 17
click at [189, 283] on div "▾" at bounding box center [186, 282] width 14 height 13
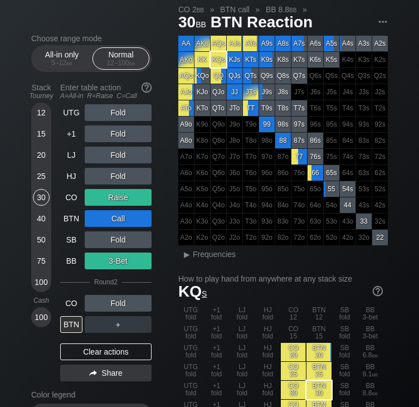
scroll to position [9, 0]
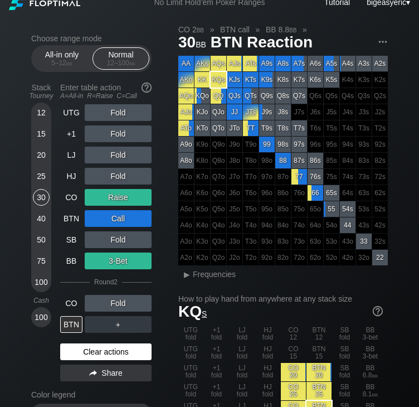
click at [97, 351] on div "Clear actions" at bounding box center [105, 351] width 91 height 17
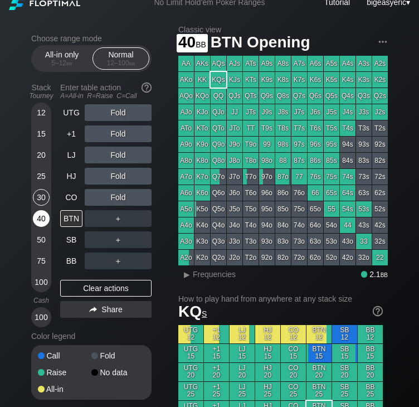
click at [42, 219] on div "40" at bounding box center [41, 218] width 17 height 17
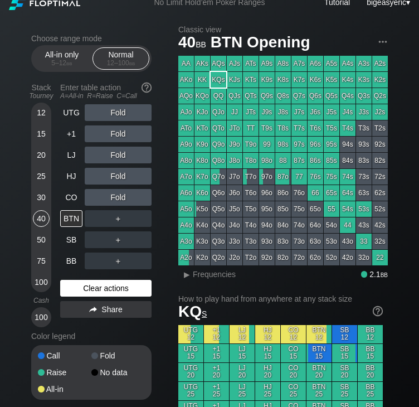
click at [88, 285] on div "Clear actions" at bounding box center [105, 288] width 91 height 17
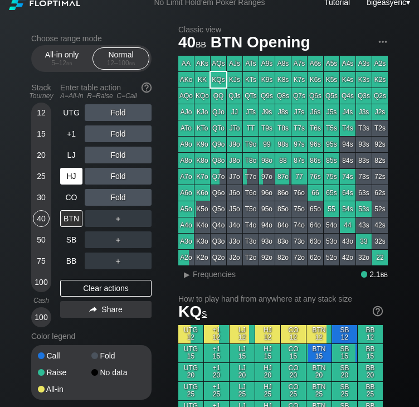
click at [77, 185] on div "HJ" at bounding box center [72, 175] width 25 height 21
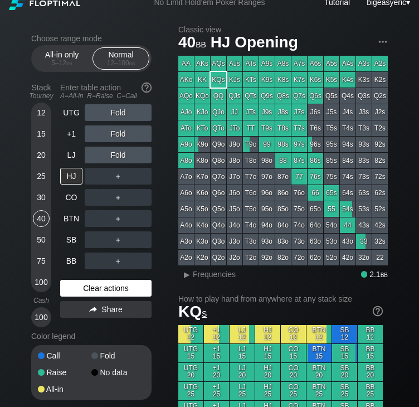
click at [90, 290] on div "Clear actions" at bounding box center [105, 288] width 91 height 17
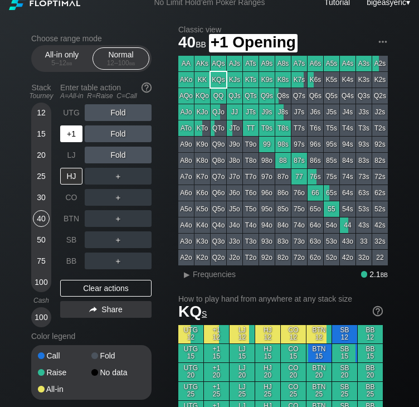
click at [74, 138] on div "+1" at bounding box center [71, 133] width 22 height 17
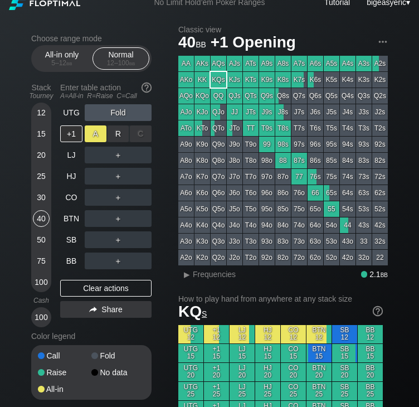
click at [102, 133] on div "A ✕" at bounding box center [96, 133] width 22 height 17
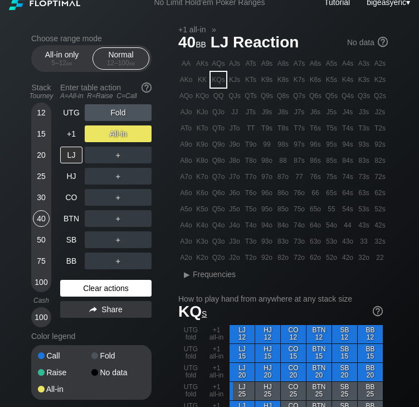
click at [94, 285] on div "Clear actions" at bounding box center [105, 288] width 91 height 17
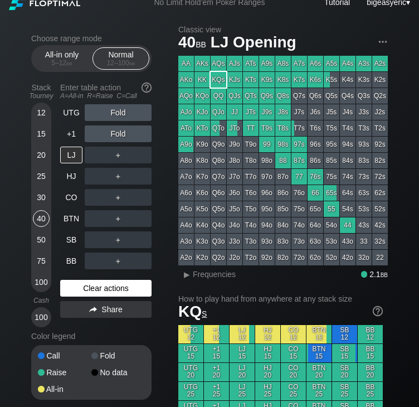
click at [94, 293] on div "Clear actions" at bounding box center [105, 288] width 91 height 17
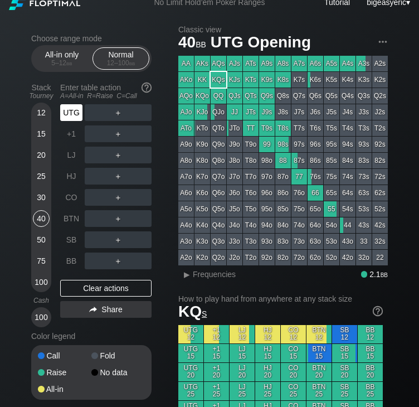
click at [75, 108] on div "UTG" at bounding box center [71, 112] width 22 height 17
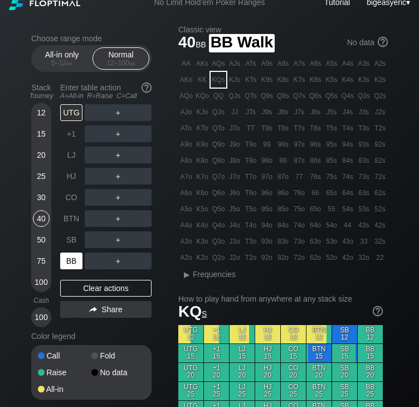
click at [77, 256] on div "BB" at bounding box center [71, 260] width 22 height 17
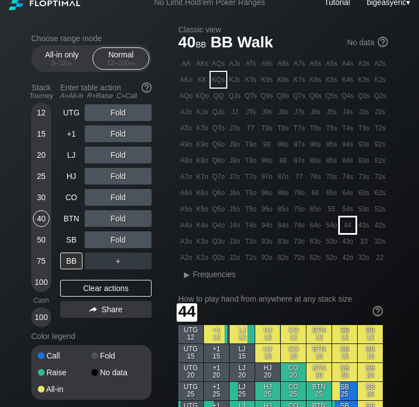
click at [345, 222] on div "44" at bounding box center [348, 225] width 16 height 16
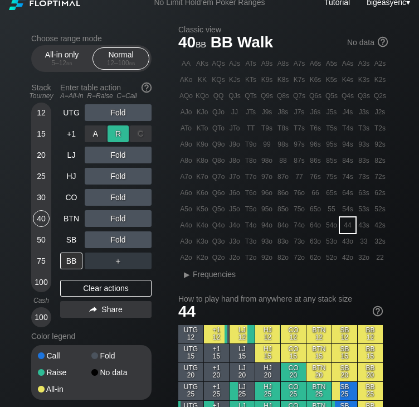
click at [114, 130] on div "R ✕" at bounding box center [118, 133] width 22 height 17
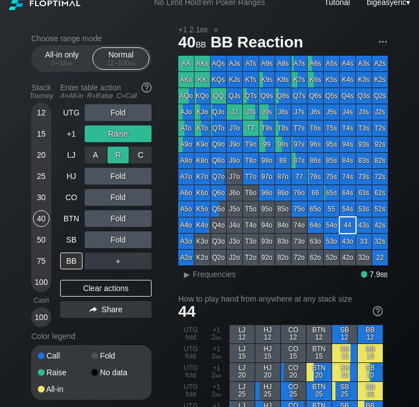
click at [115, 155] on div "R ✕" at bounding box center [118, 154] width 22 height 17
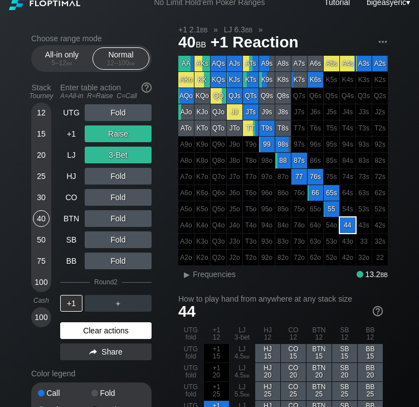
click at [85, 334] on div "Clear actions" at bounding box center [105, 330] width 91 height 17
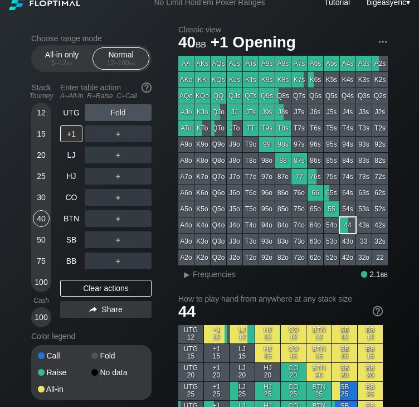
click at [168, 267] on div "Choose range mode All-in only 5 – 12 bb Normal 12 – 100 bb Stack Tourney Enter …" at bounding box center [100, 224] width 138 height 380
click at [80, 237] on div "SB" at bounding box center [71, 239] width 22 height 17
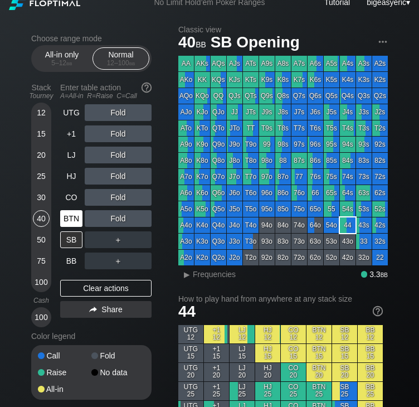
click at [75, 214] on div "BTN" at bounding box center [71, 218] width 22 height 17
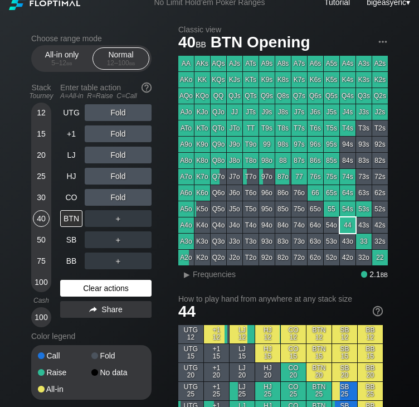
click at [82, 287] on div "Clear actions" at bounding box center [105, 288] width 91 height 17
click at [122, 288] on div "Clear actions" at bounding box center [105, 288] width 91 height 17
click at [167, 221] on div "Choose range mode All-in only 5 – 12 bb Normal 12 – 100 bb Stack Tourney Enter …" at bounding box center [100, 224] width 138 height 380
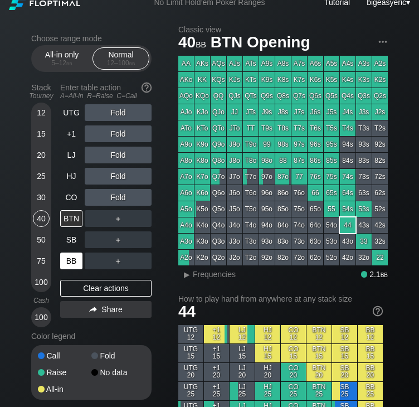
click at [74, 261] on div "BB" at bounding box center [71, 260] width 22 height 17
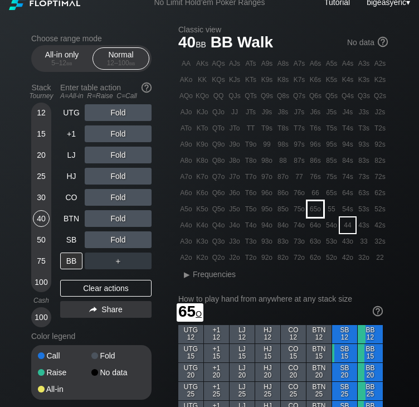
click at [314, 208] on div "65o" at bounding box center [315, 209] width 16 height 16
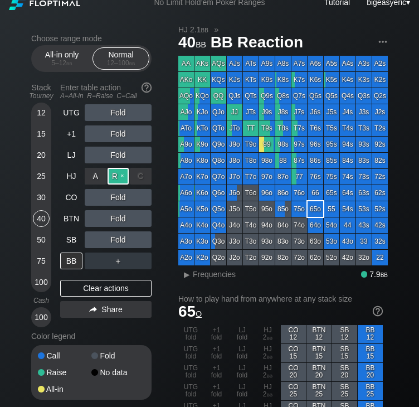
click at [118, 170] on div "R ✕" at bounding box center [118, 176] width 22 height 17
click at [43, 197] on div "30" at bounding box center [41, 197] width 17 height 17
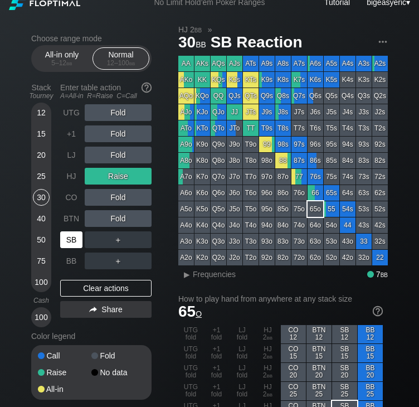
click at [66, 239] on div "SB" at bounding box center [71, 239] width 22 height 17
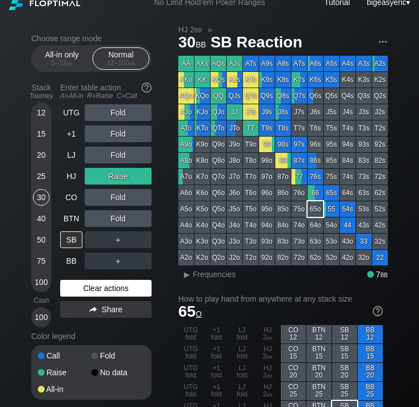
click at [79, 291] on div "Clear actions" at bounding box center [105, 288] width 91 height 17
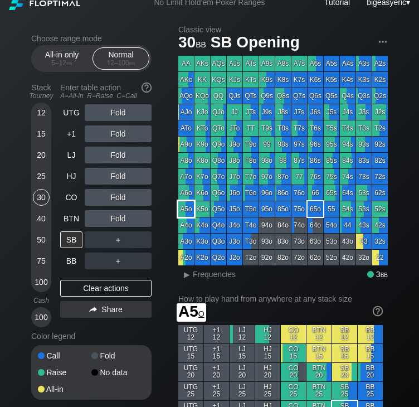
click at [184, 204] on div "A5o" at bounding box center [186, 209] width 16 height 16
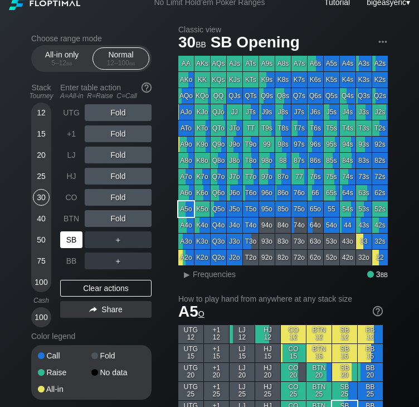
click at [67, 243] on div "SB" at bounding box center [71, 239] width 22 height 17
click at [69, 212] on div "BTN" at bounding box center [71, 218] width 22 height 17
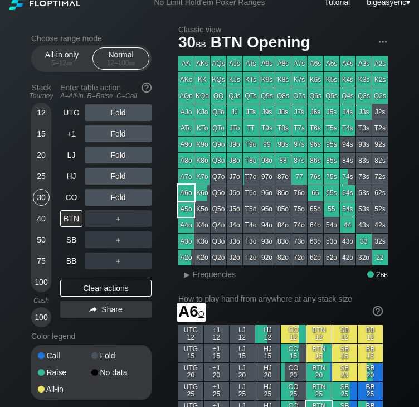
click at [187, 193] on div "A6o" at bounding box center [186, 193] width 16 height 16
click at [78, 113] on div "UTG" at bounding box center [71, 112] width 22 height 17
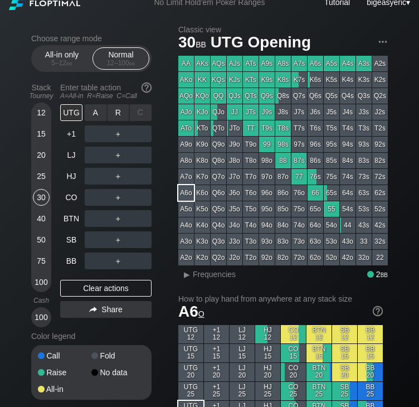
click at [143, 114] on div "C ✕" at bounding box center [141, 112] width 22 height 17
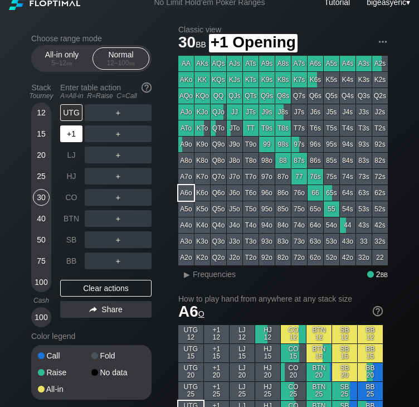
click at [70, 133] on div "+1" at bounding box center [71, 133] width 22 height 17
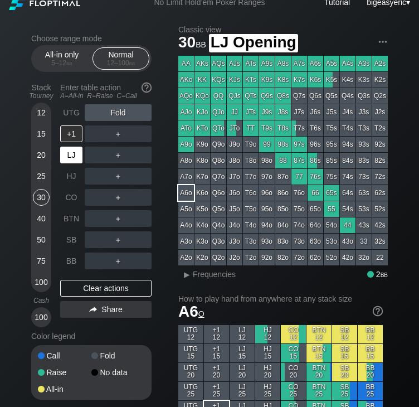
click at [75, 150] on div "LJ" at bounding box center [71, 154] width 22 height 17
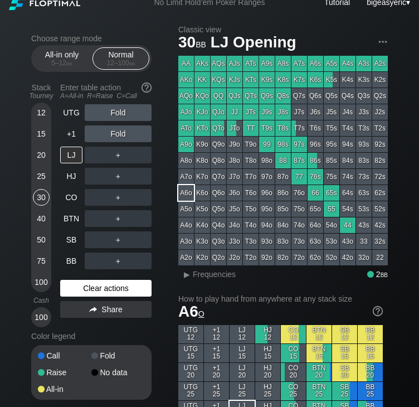
click at [121, 282] on div "Clear actions" at bounding box center [105, 288] width 91 height 17
click at [117, 288] on div "Clear actions" at bounding box center [105, 288] width 91 height 17
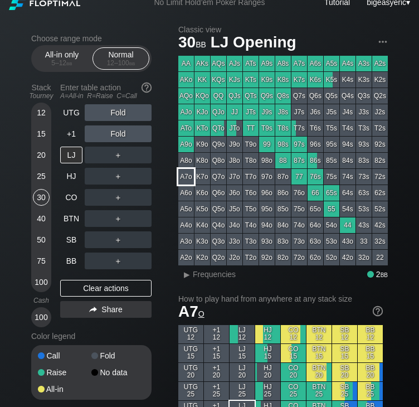
click at [180, 175] on div "A7o" at bounding box center [186, 177] width 16 height 16
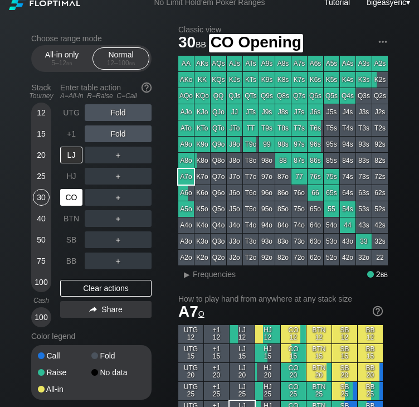
click at [77, 201] on div "CO" at bounding box center [71, 197] width 22 height 17
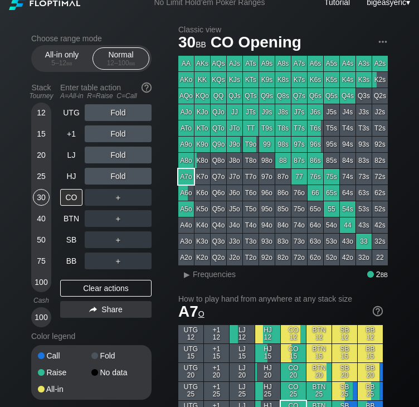
click at [100, 193] on div "＋" at bounding box center [118, 197] width 67 height 17
click at [114, 195] on div "R ✕" at bounding box center [118, 197] width 22 height 17
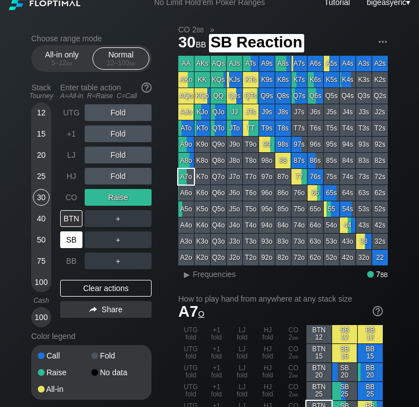
click at [71, 241] on div "SB" at bounding box center [71, 239] width 22 height 17
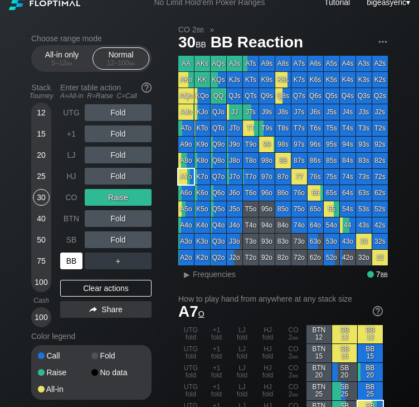
click at [71, 267] on div "BB" at bounding box center [71, 260] width 22 height 17
click at [42, 221] on div "40" at bounding box center [41, 218] width 17 height 17
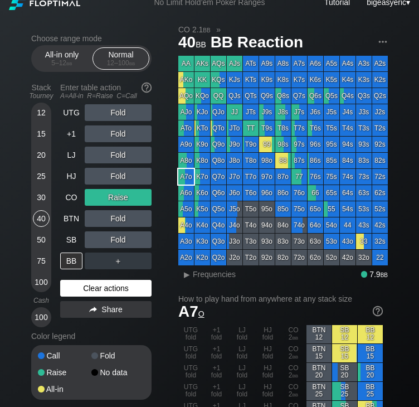
click at [89, 286] on div "Clear actions" at bounding box center [105, 288] width 91 height 17
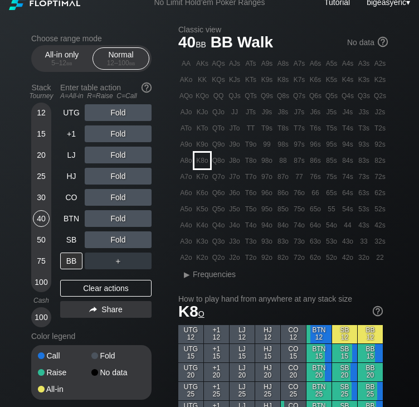
click at [205, 160] on div "K8o" at bounding box center [202, 161] width 16 height 16
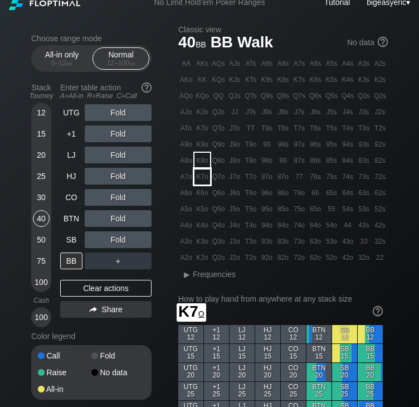
drag, startPoint x: 205, startPoint y: 160, endPoint x: 208, endPoint y: 180, distance: 20.7
click at [208, 180] on div "AA AKs AQs AJs ATs A9s A8s A7s A6s A5s A4s A3s A2s AKo KK KQs KJs KTs K9s K8s K…" at bounding box center [282, 160] width 209 height 209
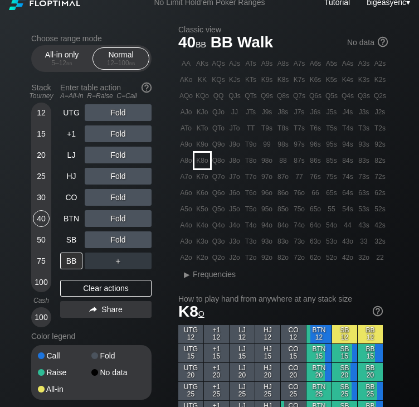
click at [203, 165] on div "K8o" at bounding box center [202, 161] width 16 height 16
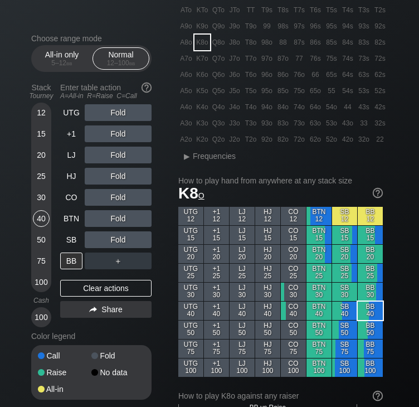
scroll to position [120, 0]
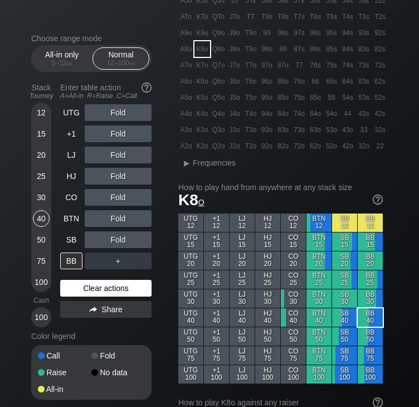
click at [80, 287] on div "Clear actions" at bounding box center [105, 288] width 91 height 17
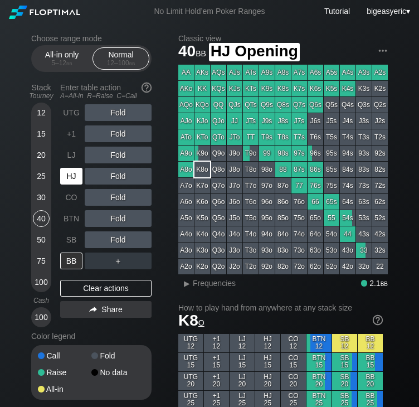
scroll to position [120, 0]
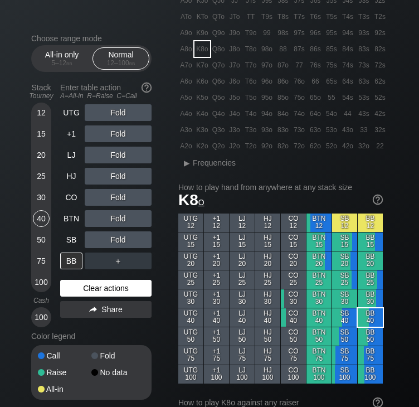
click at [89, 283] on div "Clear actions" at bounding box center [105, 288] width 91 height 17
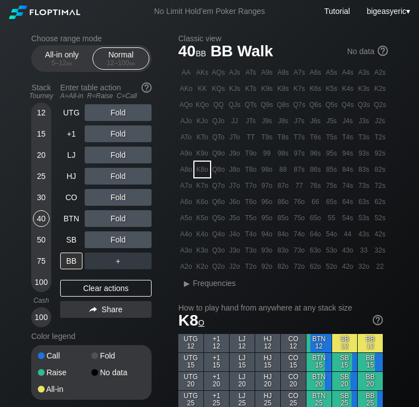
scroll to position [22, 0]
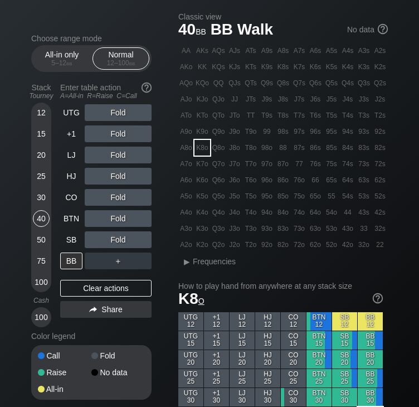
click at [71, 155] on div "LJ" at bounding box center [71, 154] width 22 height 17
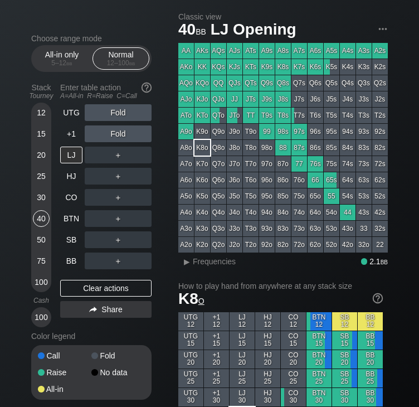
click at [219, 95] on div "QJo" at bounding box center [218, 99] width 16 height 16
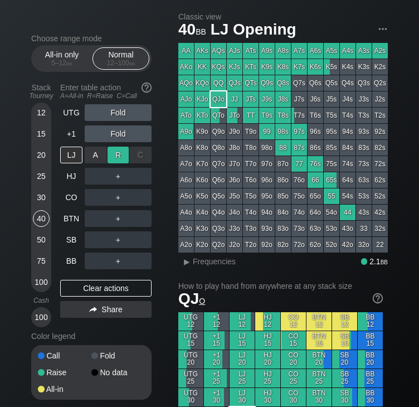
click at [114, 158] on div "R ✕" at bounding box center [118, 154] width 22 height 17
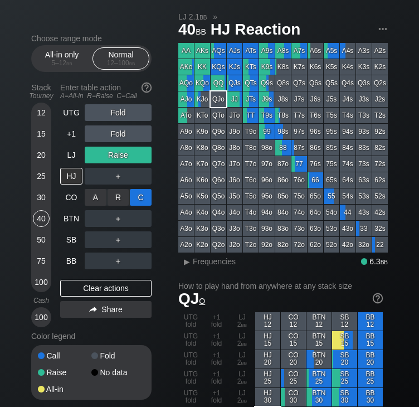
click at [148, 195] on div "C ✕" at bounding box center [141, 197] width 22 height 17
